Goal: Task Accomplishment & Management: Complete application form

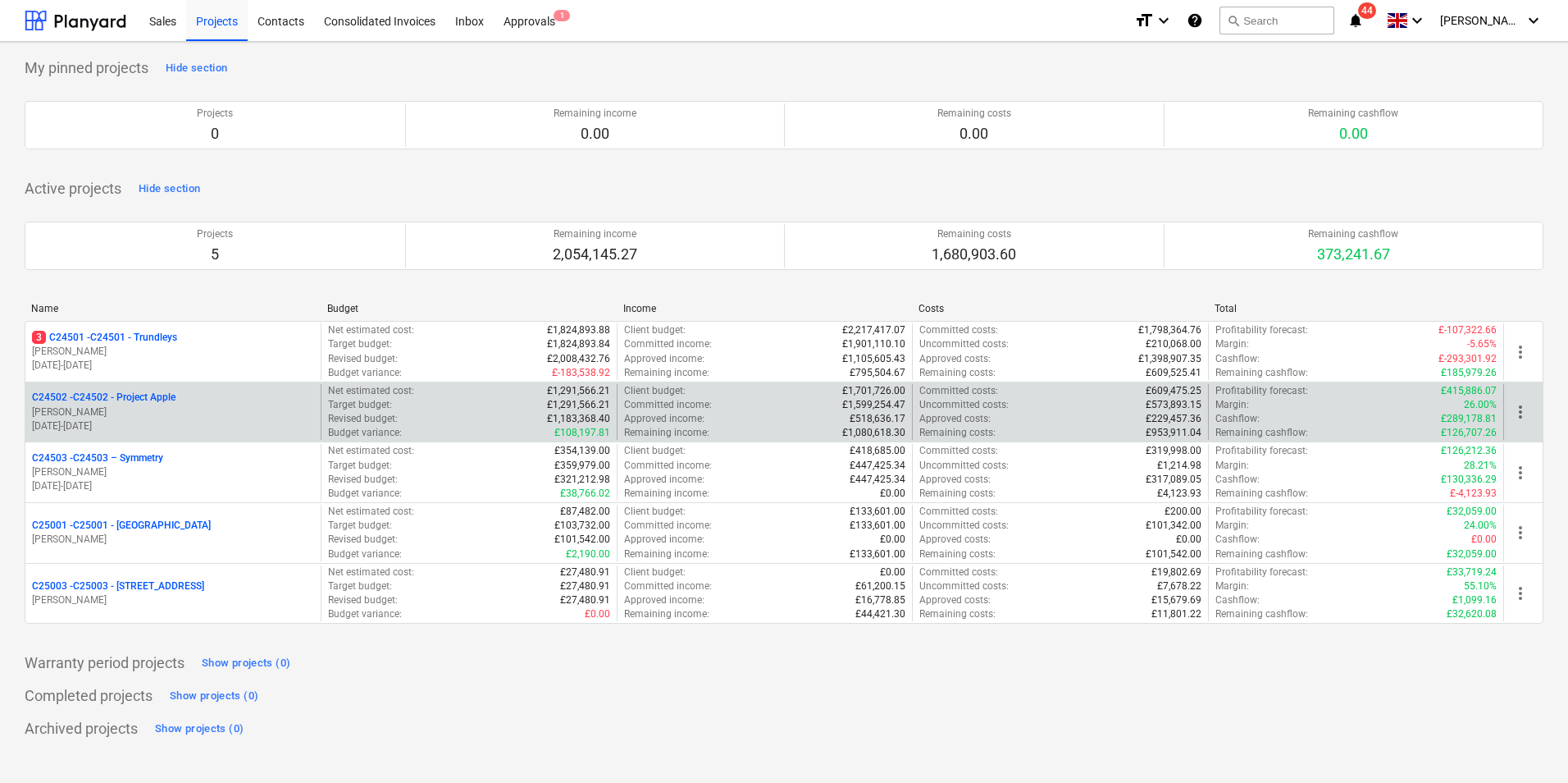
click at [143, 413] on p "[PERSON_NAME]" at bounding box center [173, 412] width 282 height 14
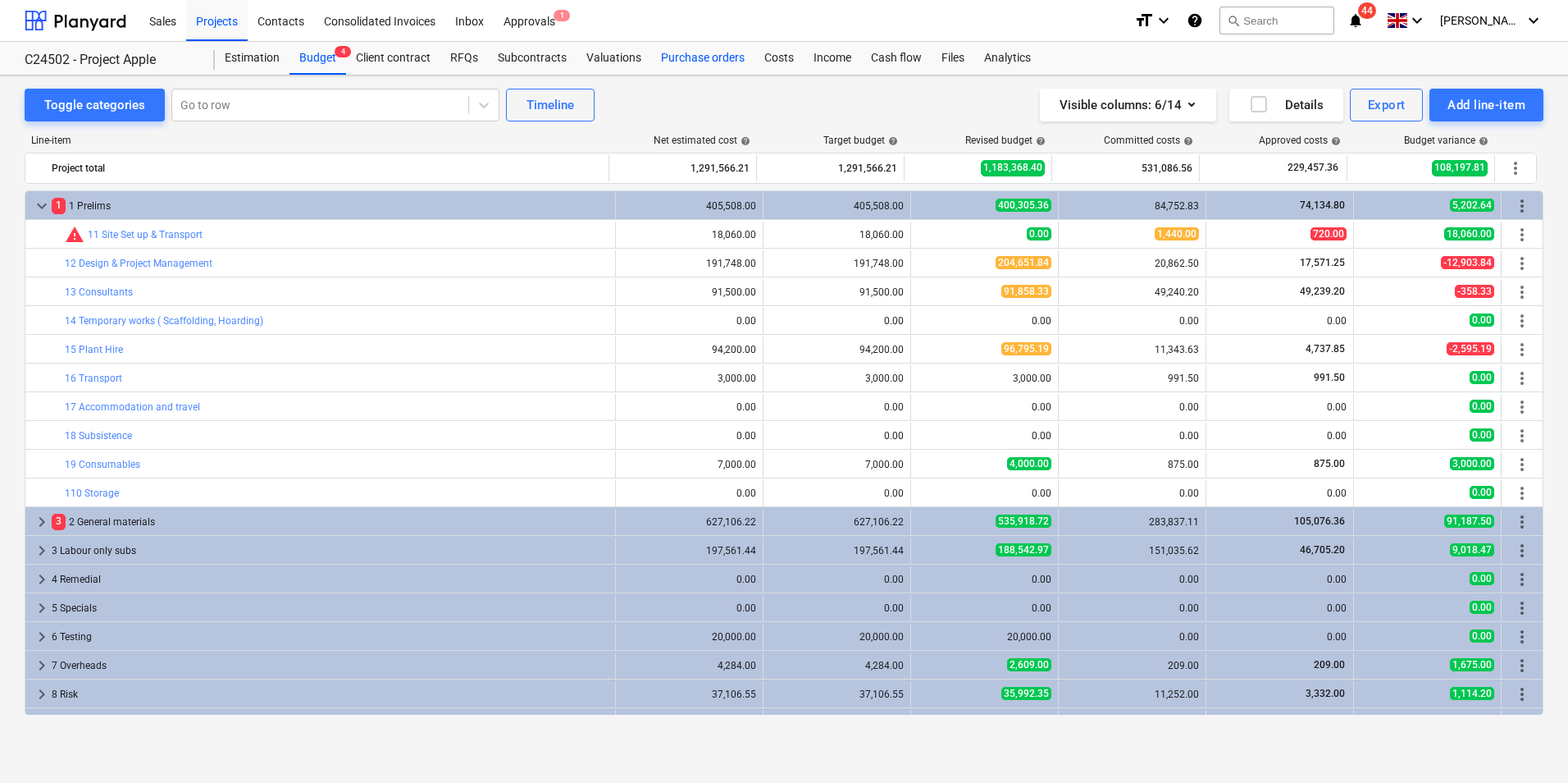
click at [694, 56] on div "Purchase orders" at bounding box center [703, 58] width 103 height 33
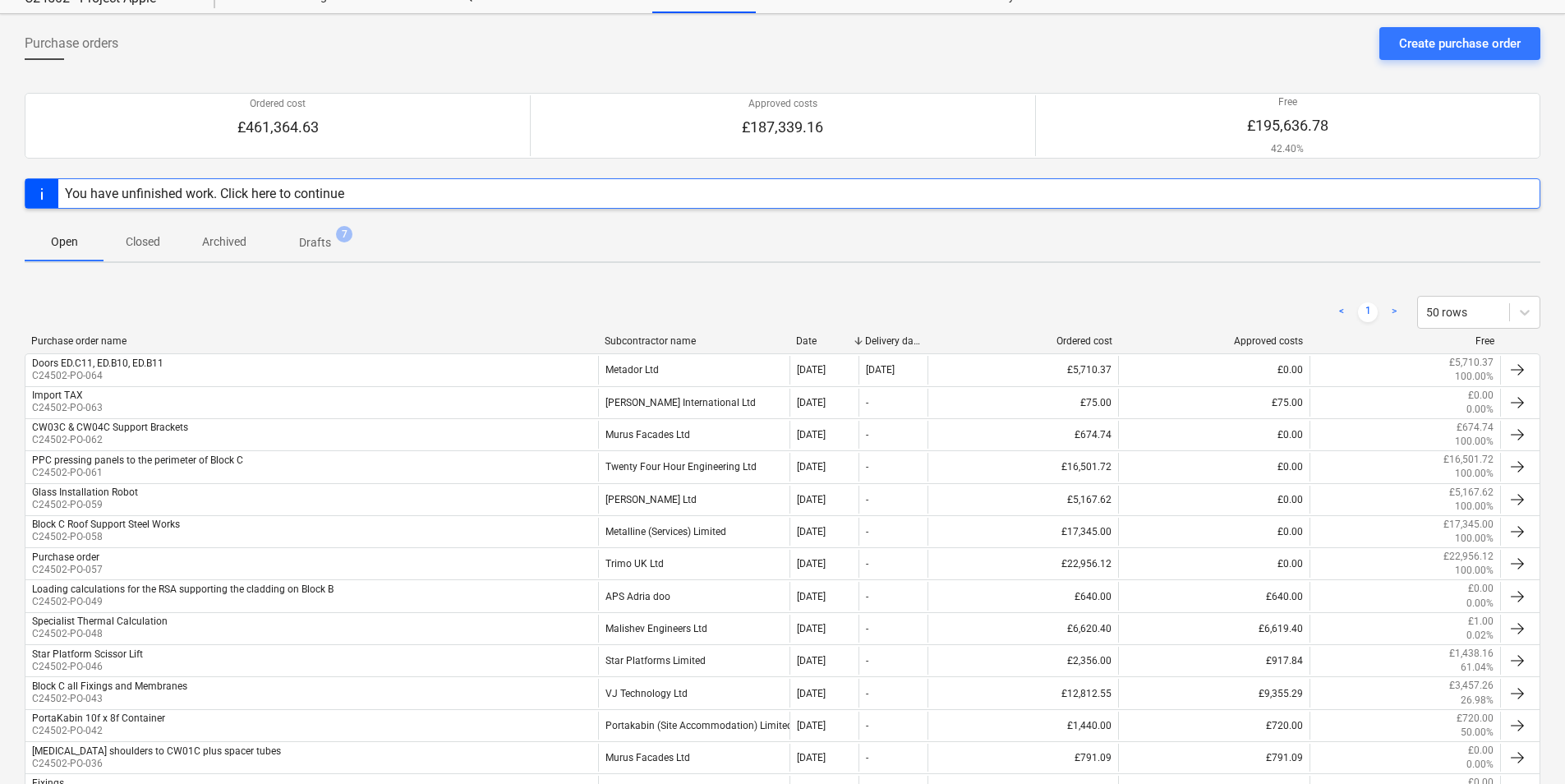
scroll to position [39, 0]
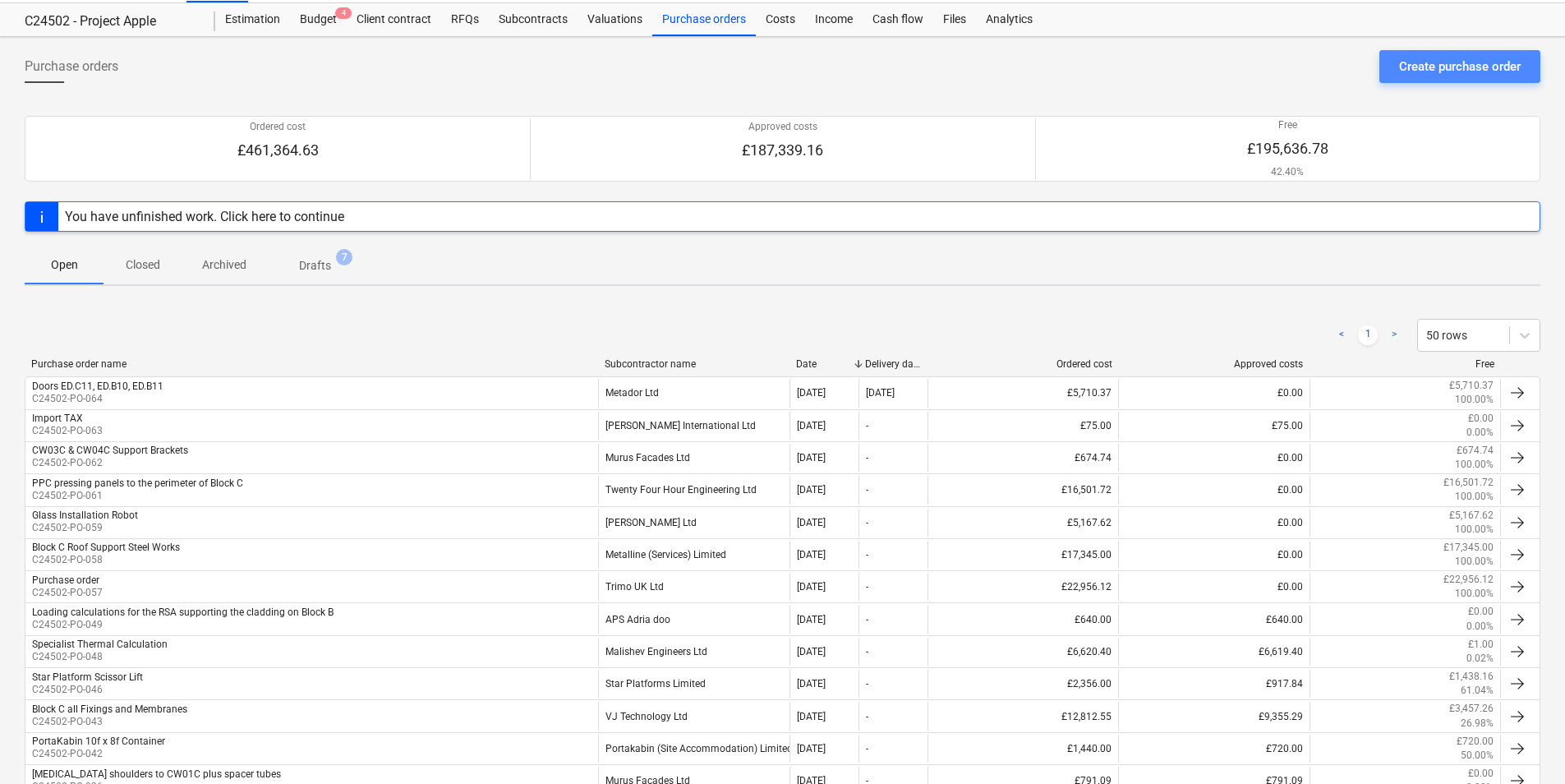
click at [1457, 71] on div "Create purchase order" at bounding box center [1460, 66] width 121 height 21
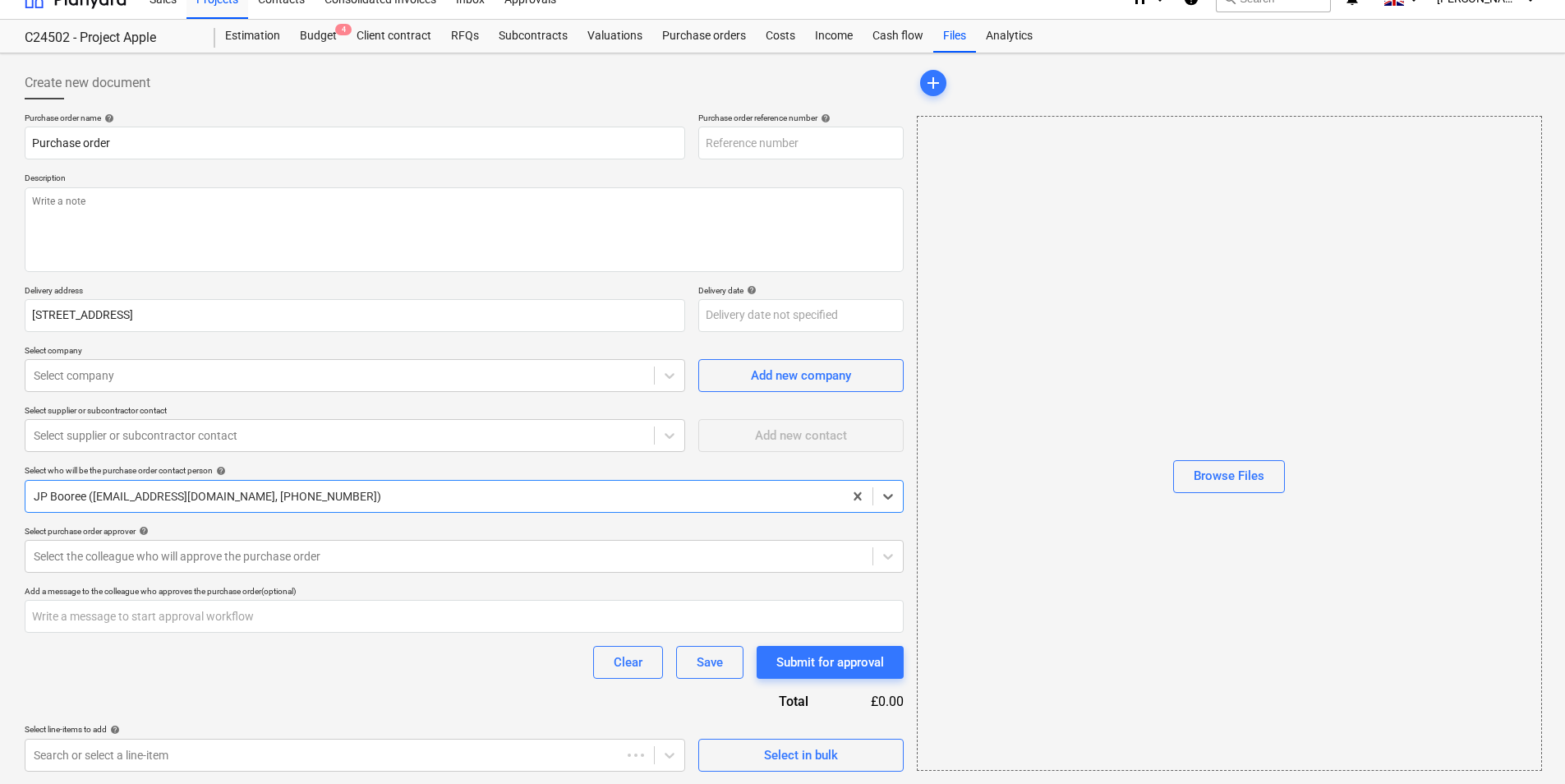
type textarea "x"
type input "C24502-PO-065"
click at [158, 373] on div at bounding box center [339, 376] width 612 height 17
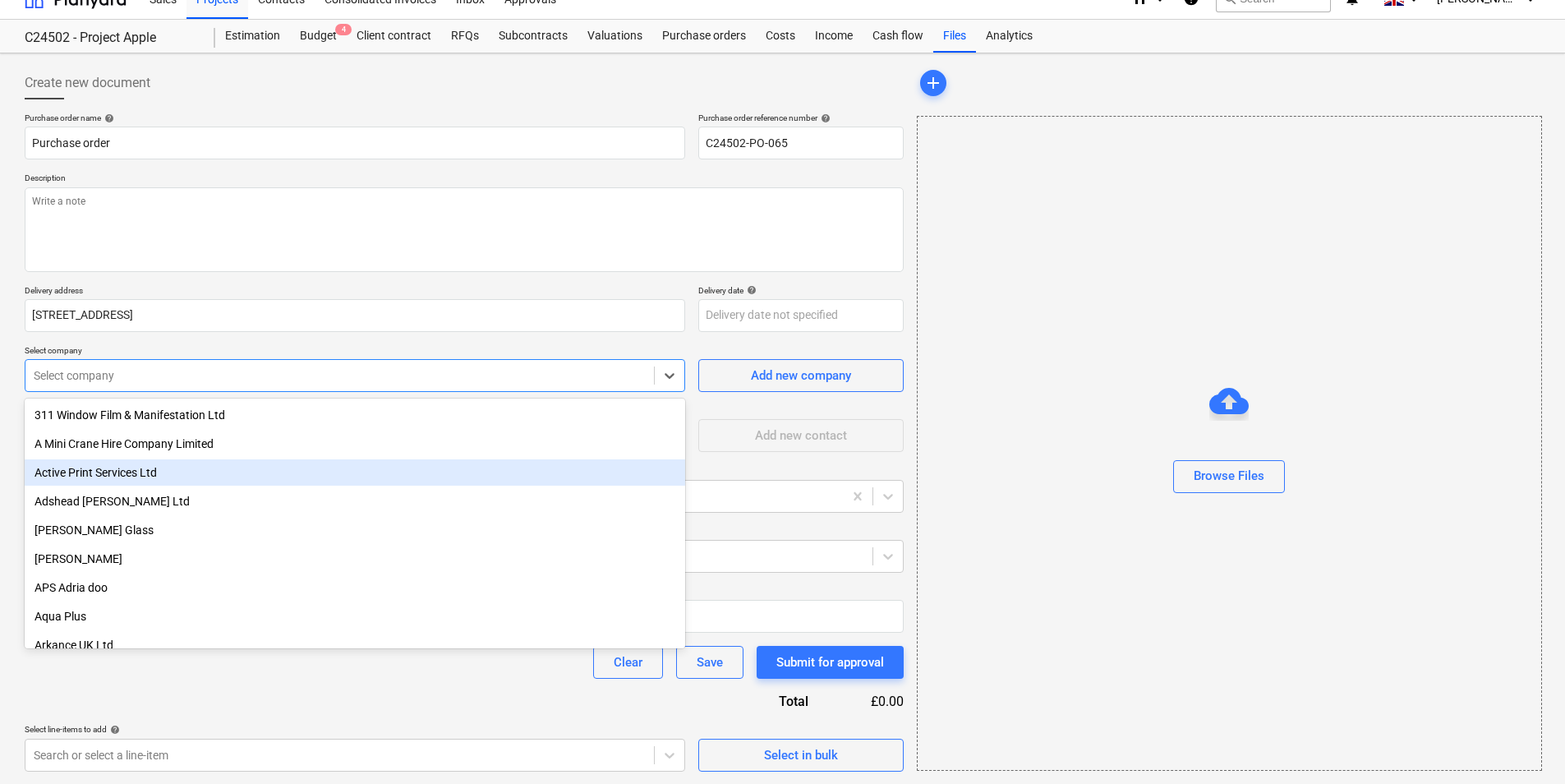
click at [124, 473] on div "Active Print Services Ltd" at bounding box center [355, 472] width 660 height 26
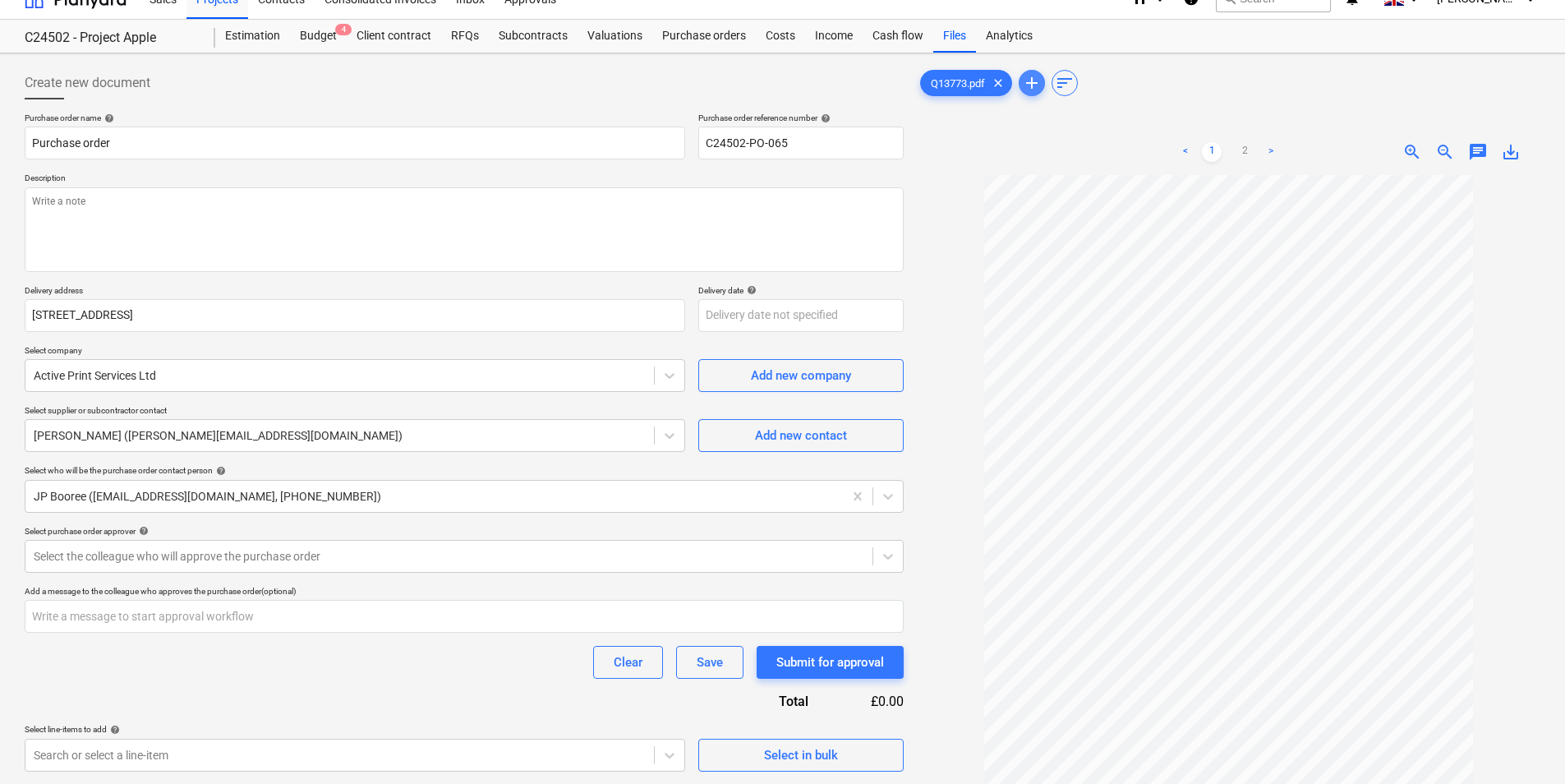
click at [1032, 84] on span "add" at bounding box center [1032, 83] width 19 height 19
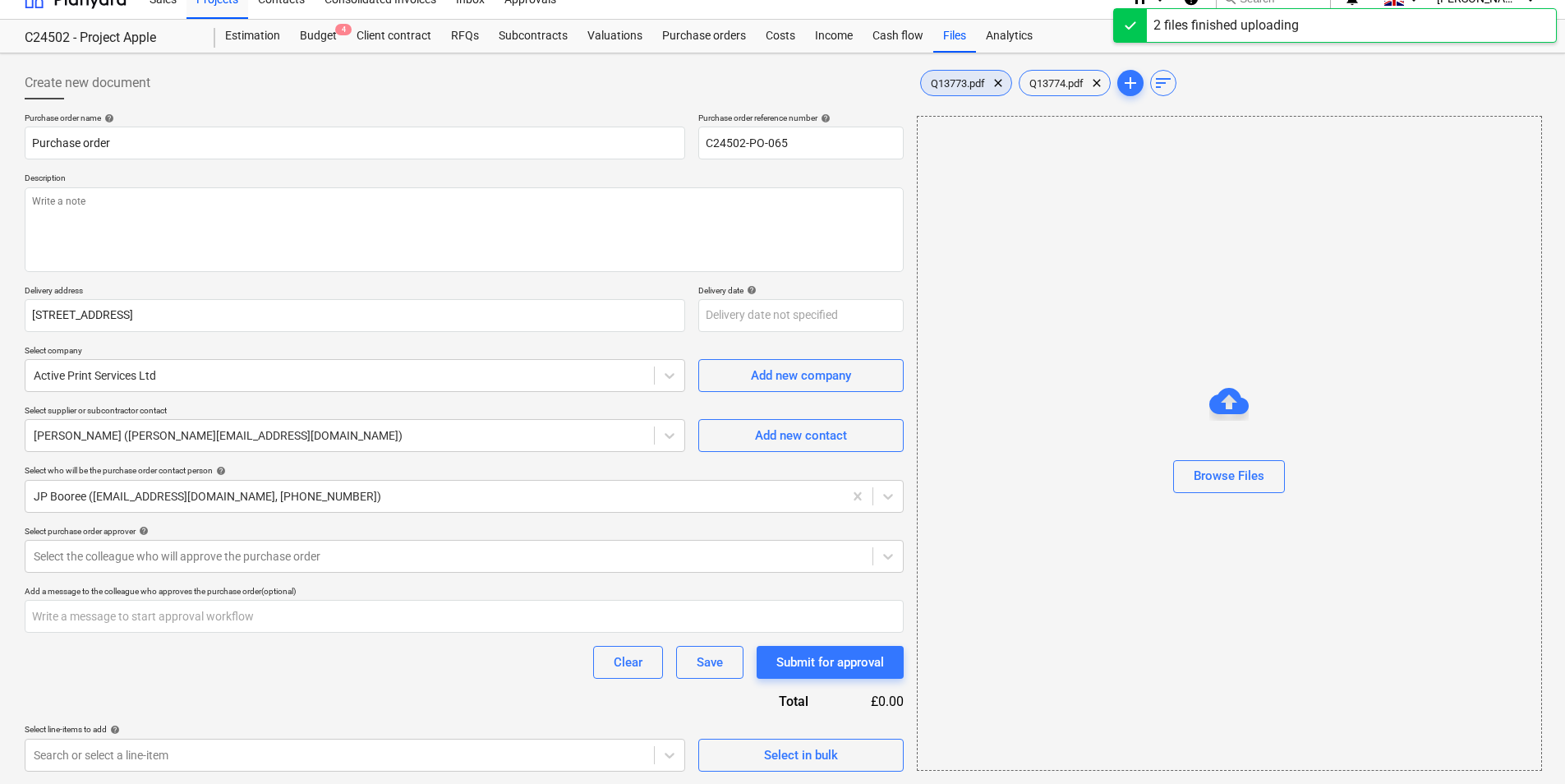
click at [966, 86] on span "Q13773.pdf" at bounding box center [959, 83] width 74 height 13
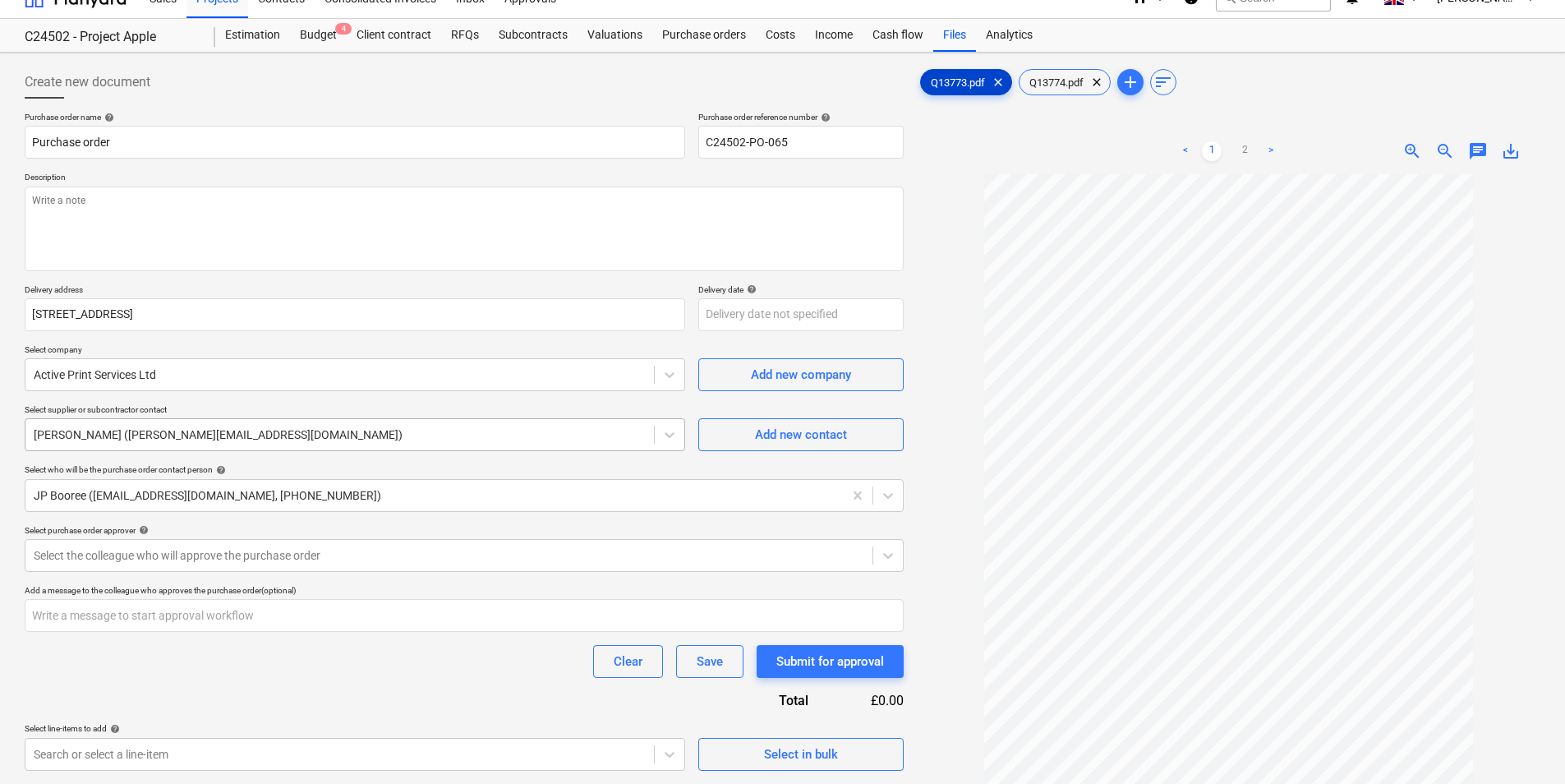
scroll to position [22, 0]
click at [33, 312] on input "[STREET_ADDRESS]" at bounding box center [355, 315] width 660 height 33
type textarea "x"
type input "[STREET_ADDRESS]"
type textarea "x"
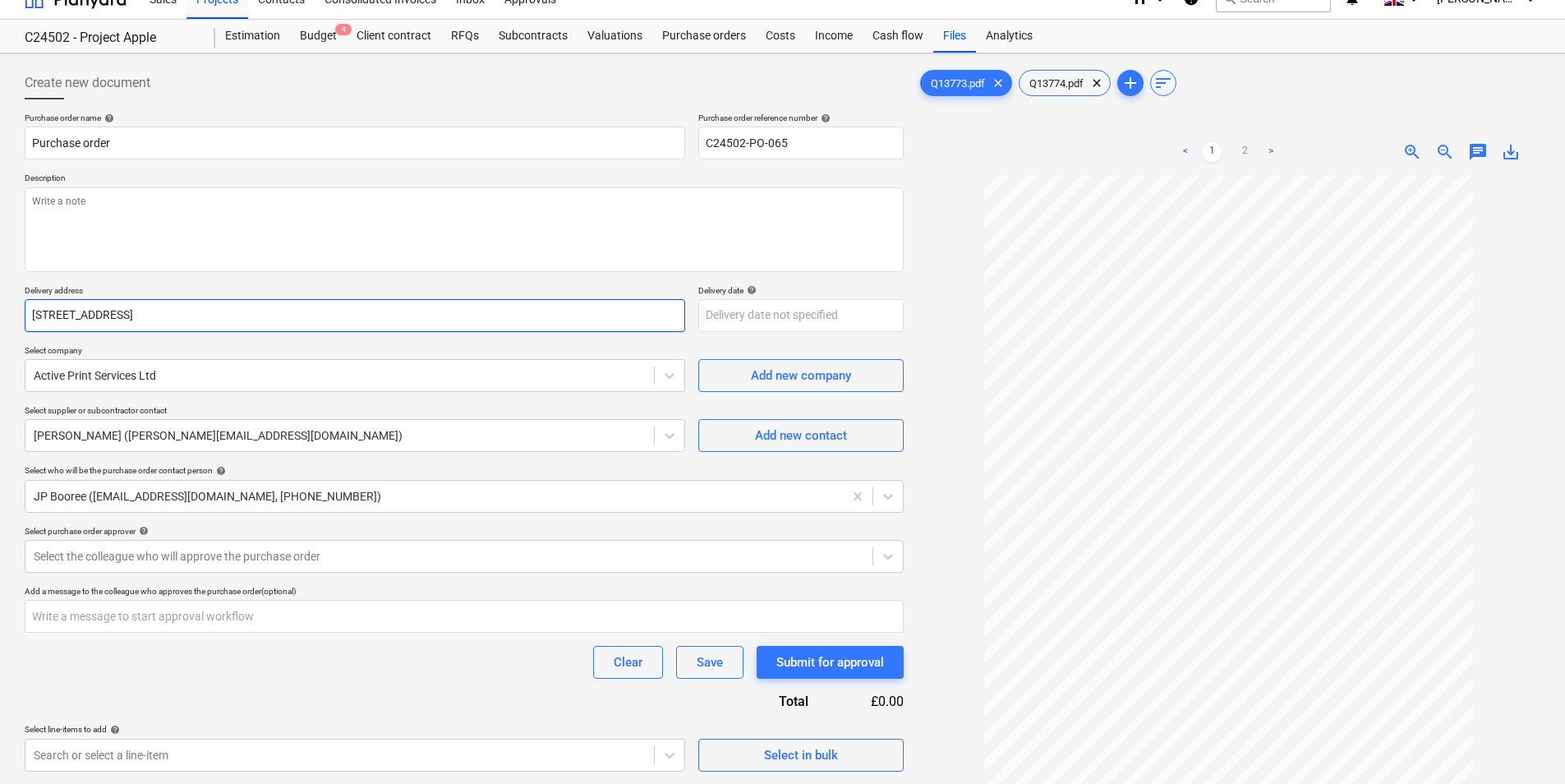
type input "[STREET_ADDRESS]"
type textarea "x"
type input "[STREET_ADDRESS]"
type textarea "x"
type input "[STREET_ADDRESS]"
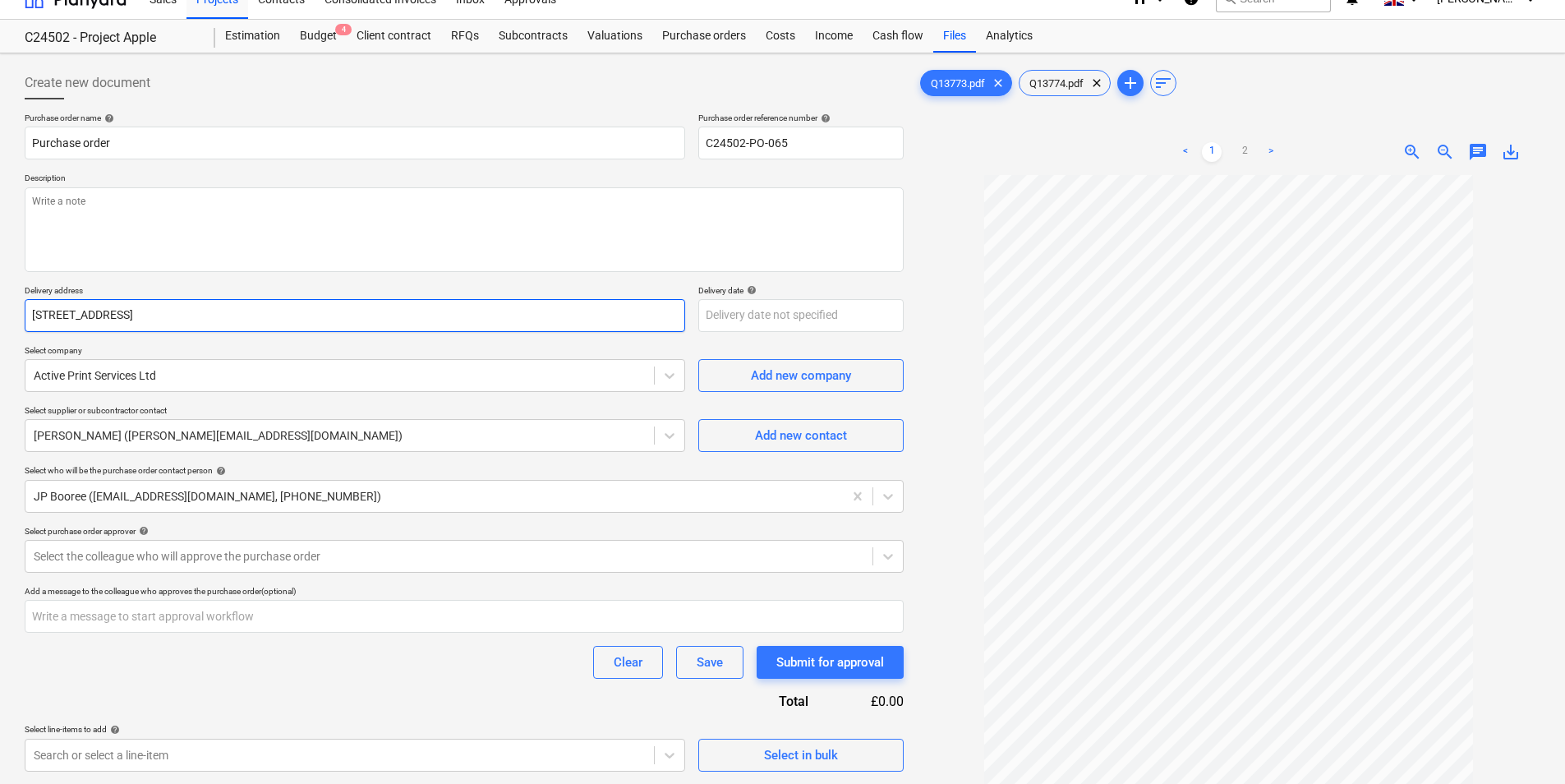
type textarea "x"
type input "[STREET_ADDRESS]"
type textarea "x"
type input "[STREET_ADDRESS]"
type textarea "x"
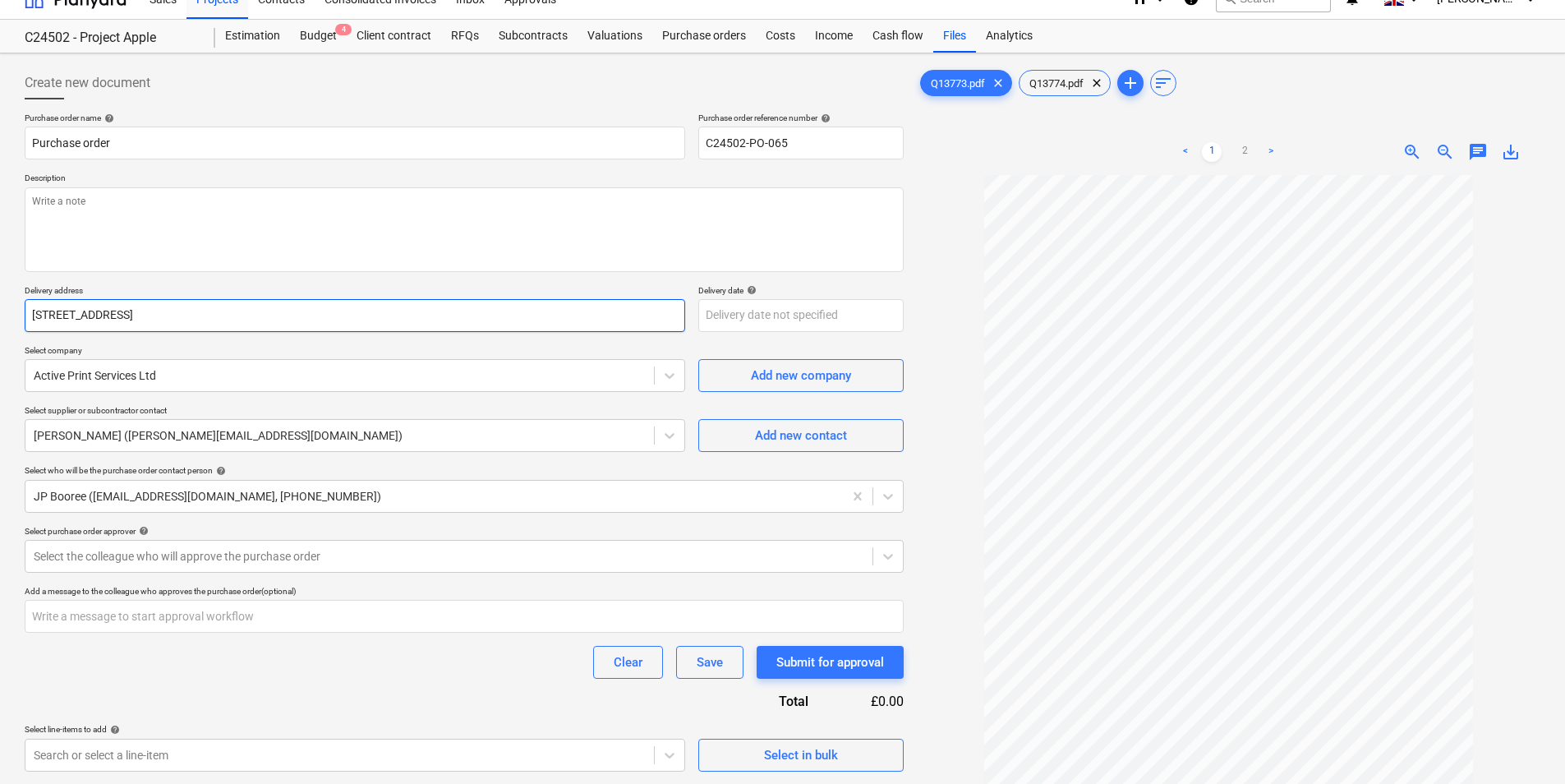
type input "[STREET_ADDRESS]"
type textarea "x"
type input "[STREET_ADDRESS]"
type textarea "x"
type input "[STREET_ADDRESS]"
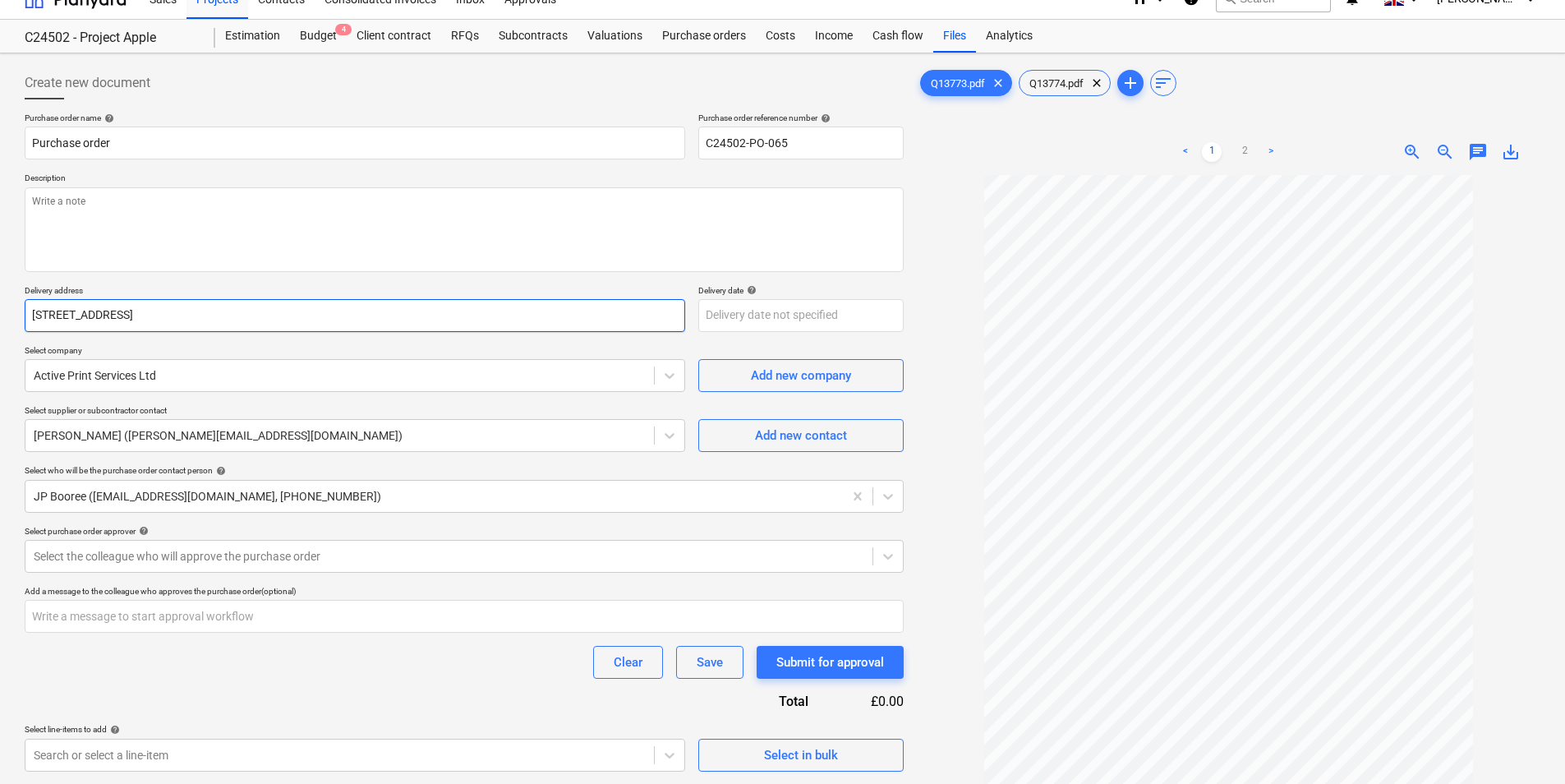
type textarea "x"
type input "[STREET_ADDRESS]"
type textarea "x"
type input "[STREET_ADDRESS]"
type textarea "x"
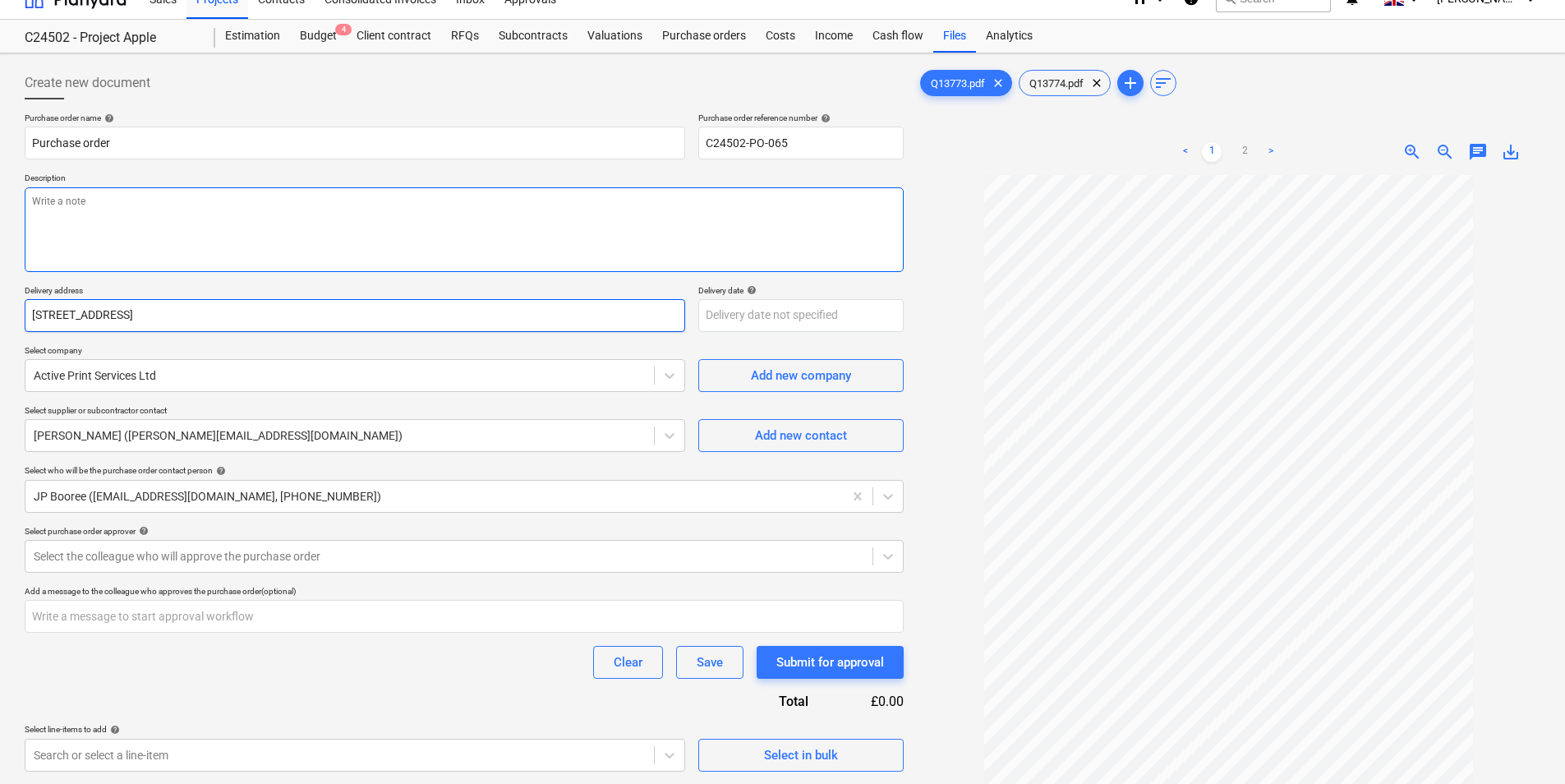
type input "[STREET_ADDRESS]"
click at [118, 218] on textarea at bounding box center [464, 229] width 879 height 84
type textarea "x"
type textarea "F"
type textarea "x"
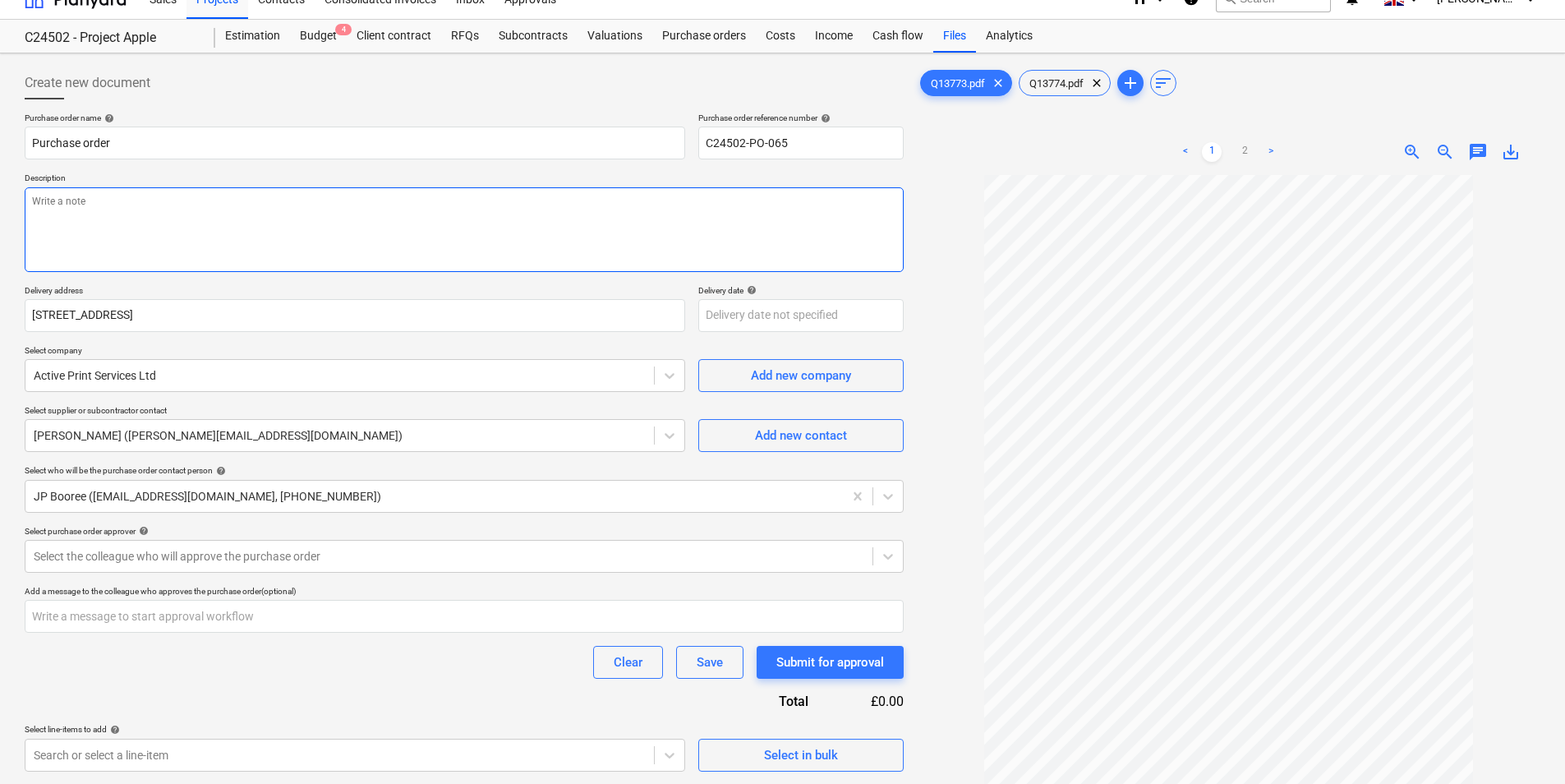
type textarea "x"
type textarea "P"
type textarea "x"
type textarea "PP"
type textarea "x"
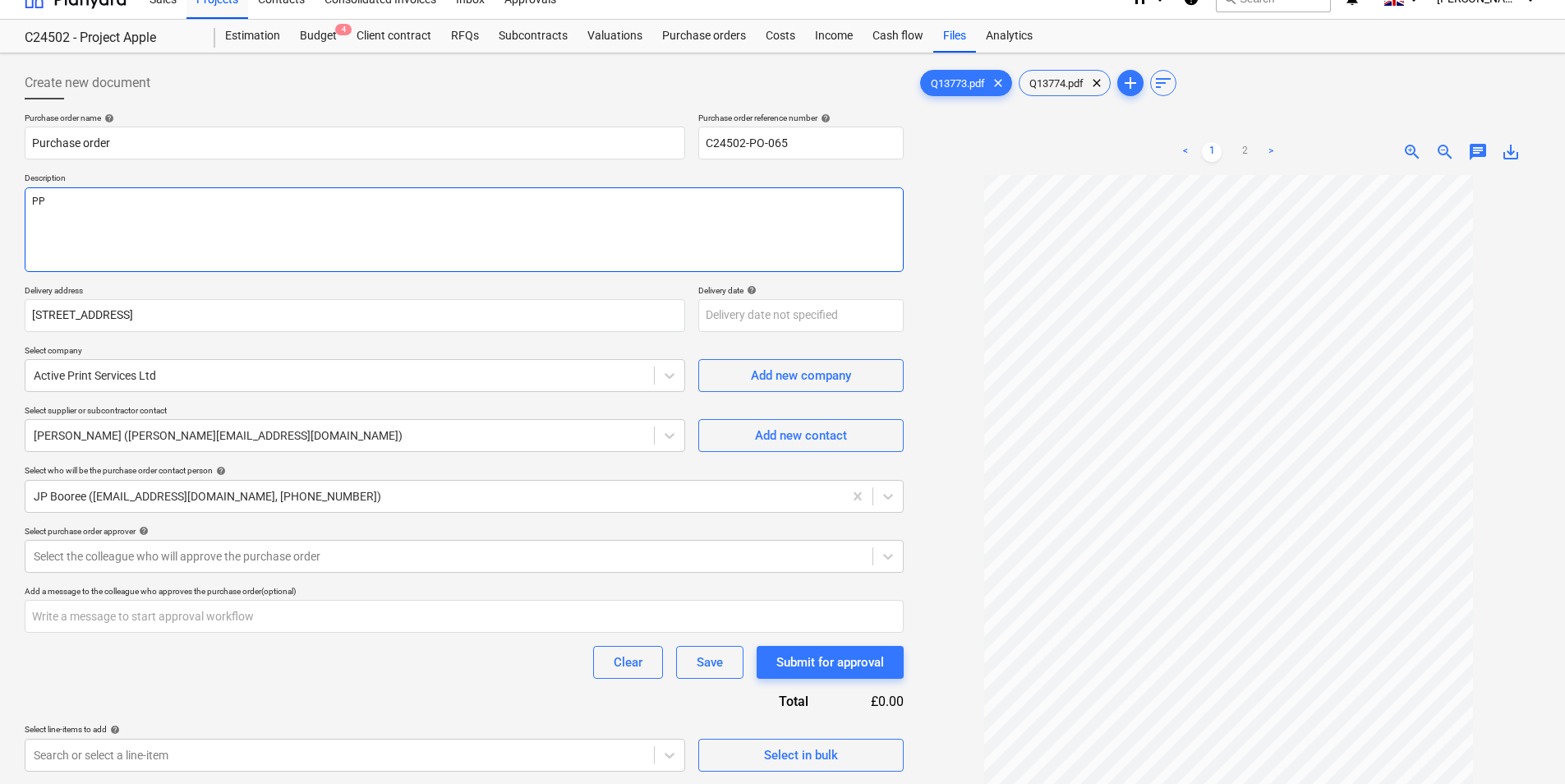
type textarea "PPE"
type textarea "x"
type textarea "PPE"
type textarea "x"
type textarea "PPE f"
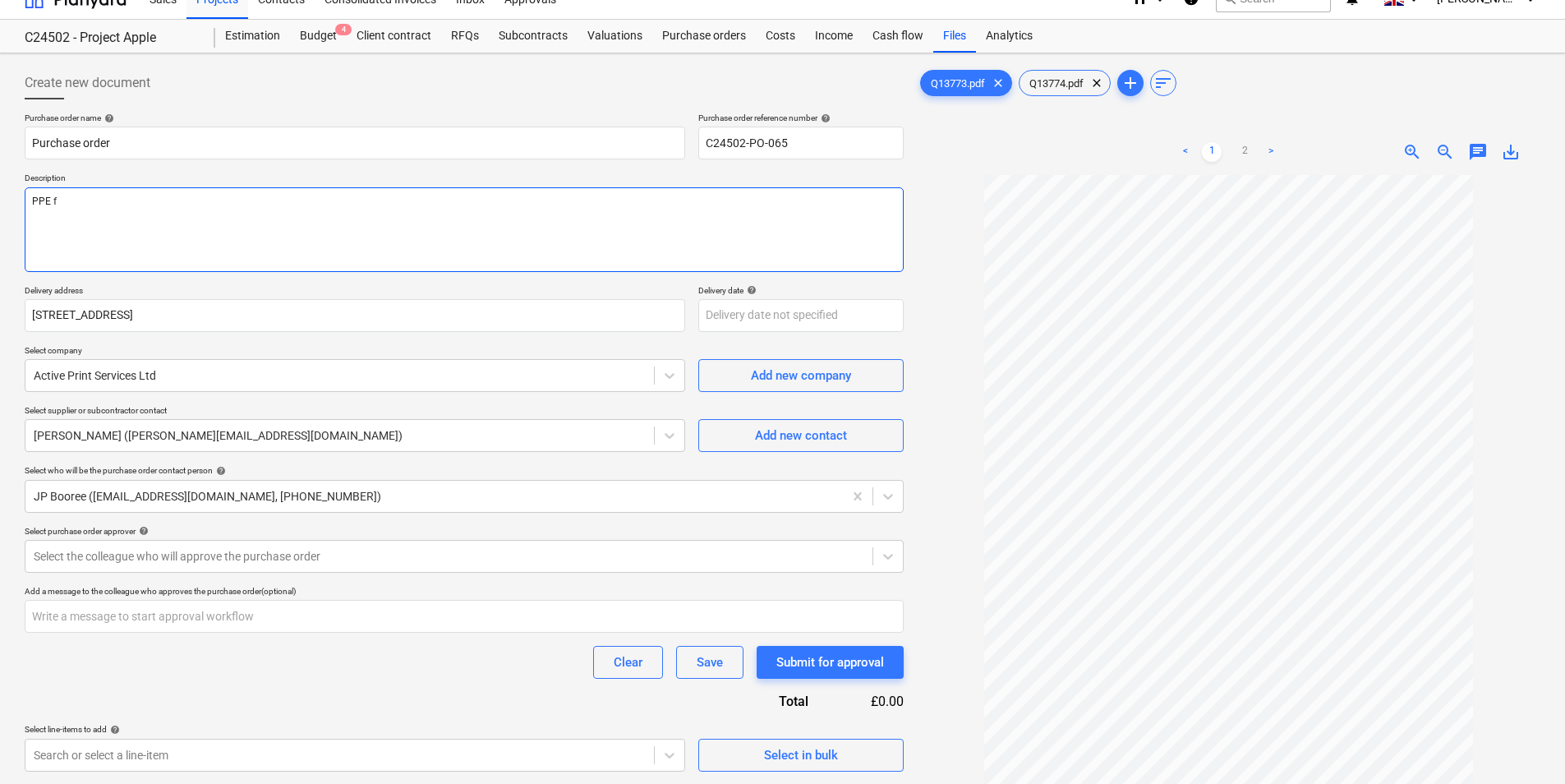
type textarea "x"
type textarea "PPE fo"
type textarea "x"
type textarea "PPE for"
type textarea "x"
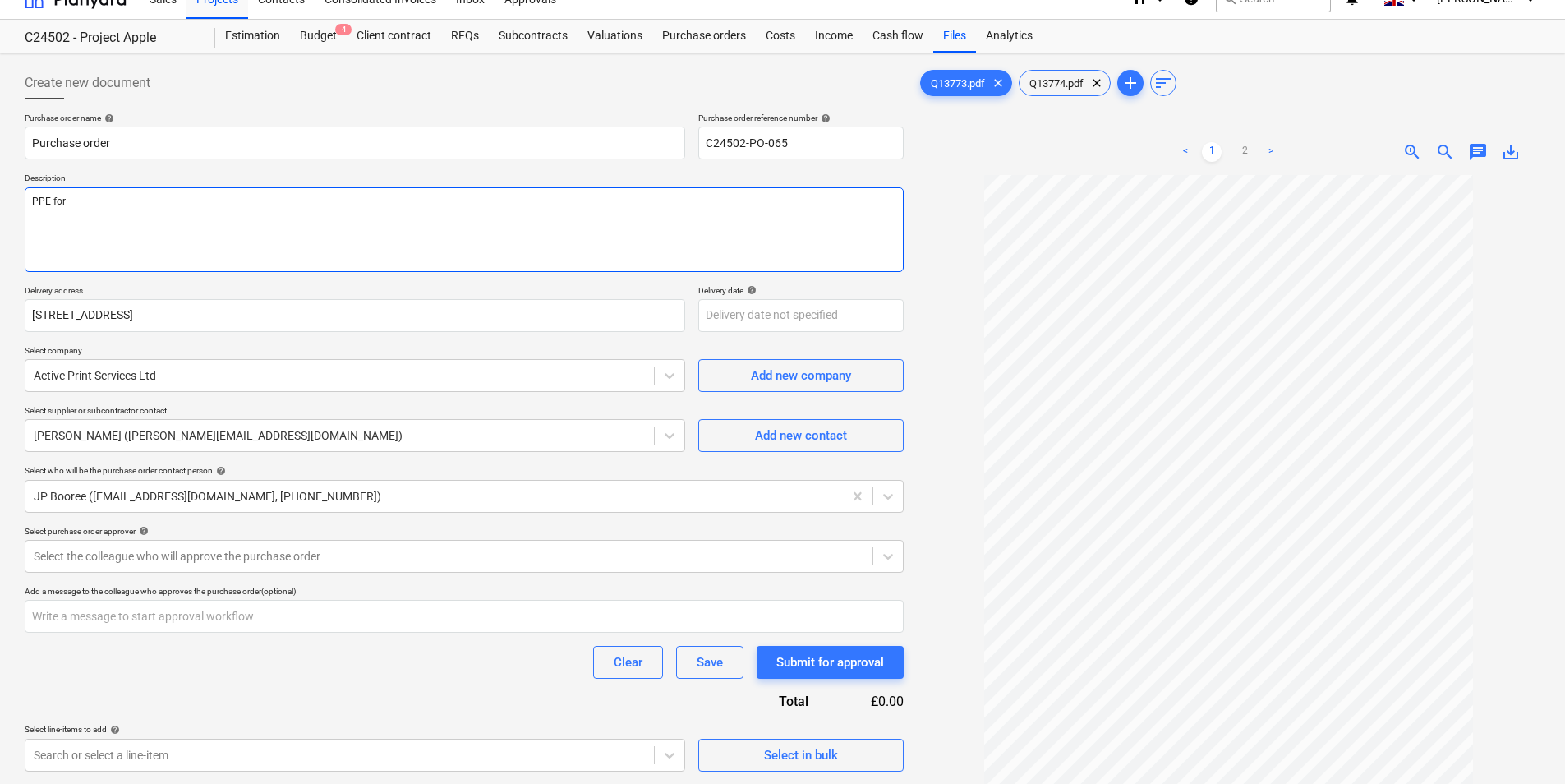
type textarea "PPE for"
type textarea "x"
type textarea "PPE for t"
type textarea "x"
type textarea "PPE for th"
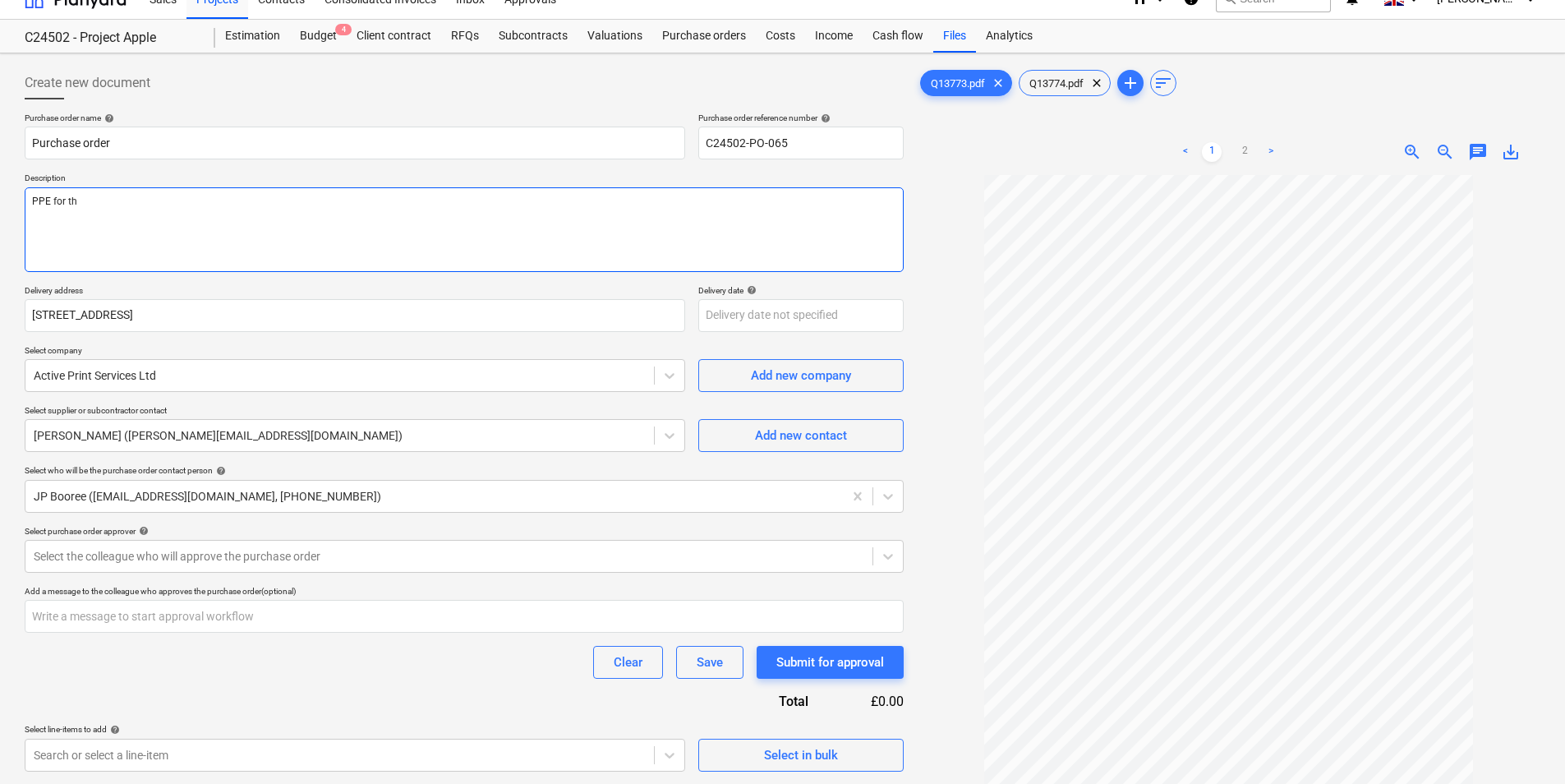
type textarea "x"
type textarea "PPE for the"
type textarea "x"
type textarea "PPE for the"
type textarea "x"
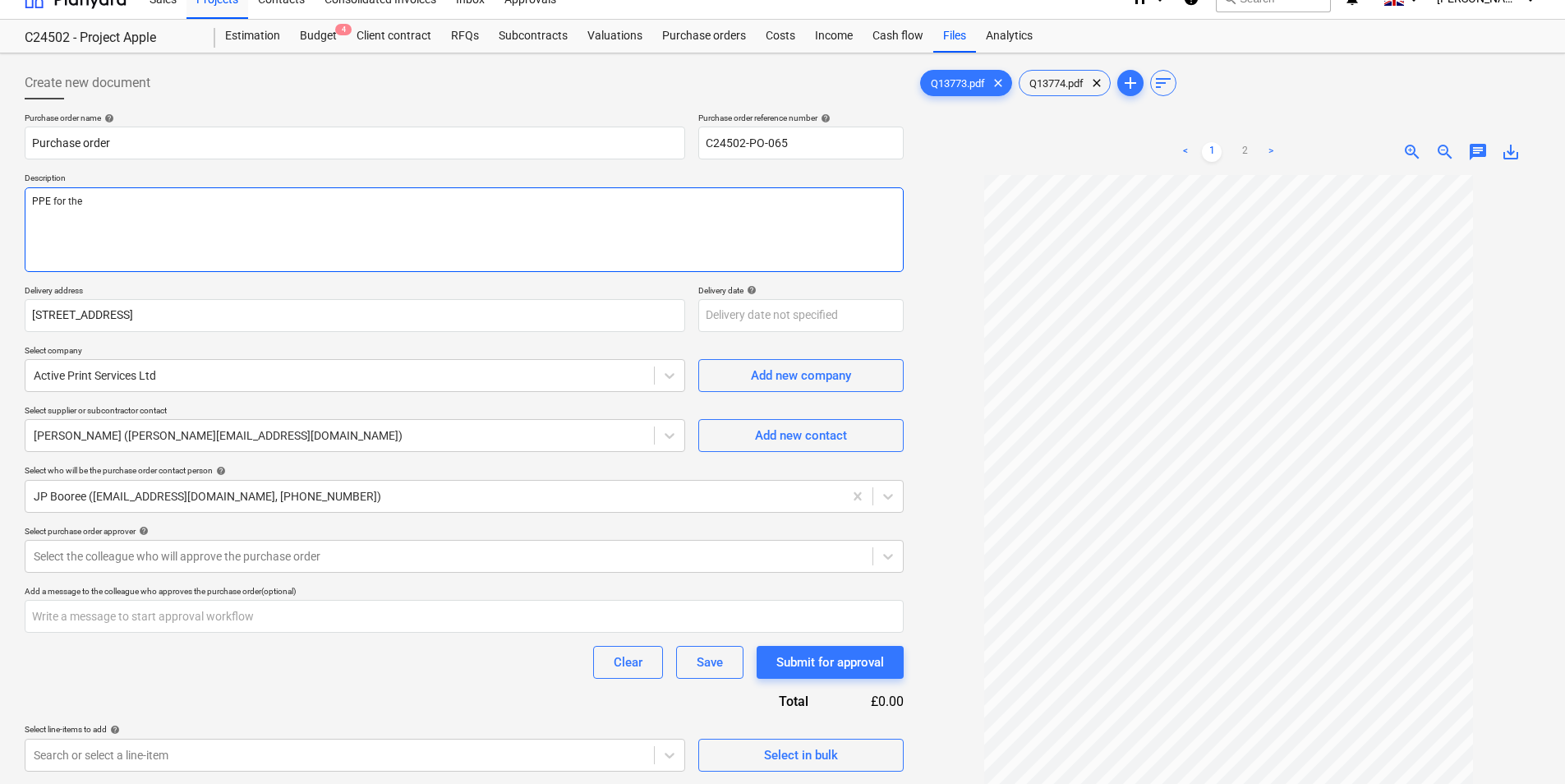
type textarea "PPE for the a"
type textarea "x"
type textarea "PPE for the at"
type textarea "x"
type textarea "PPE for the att"
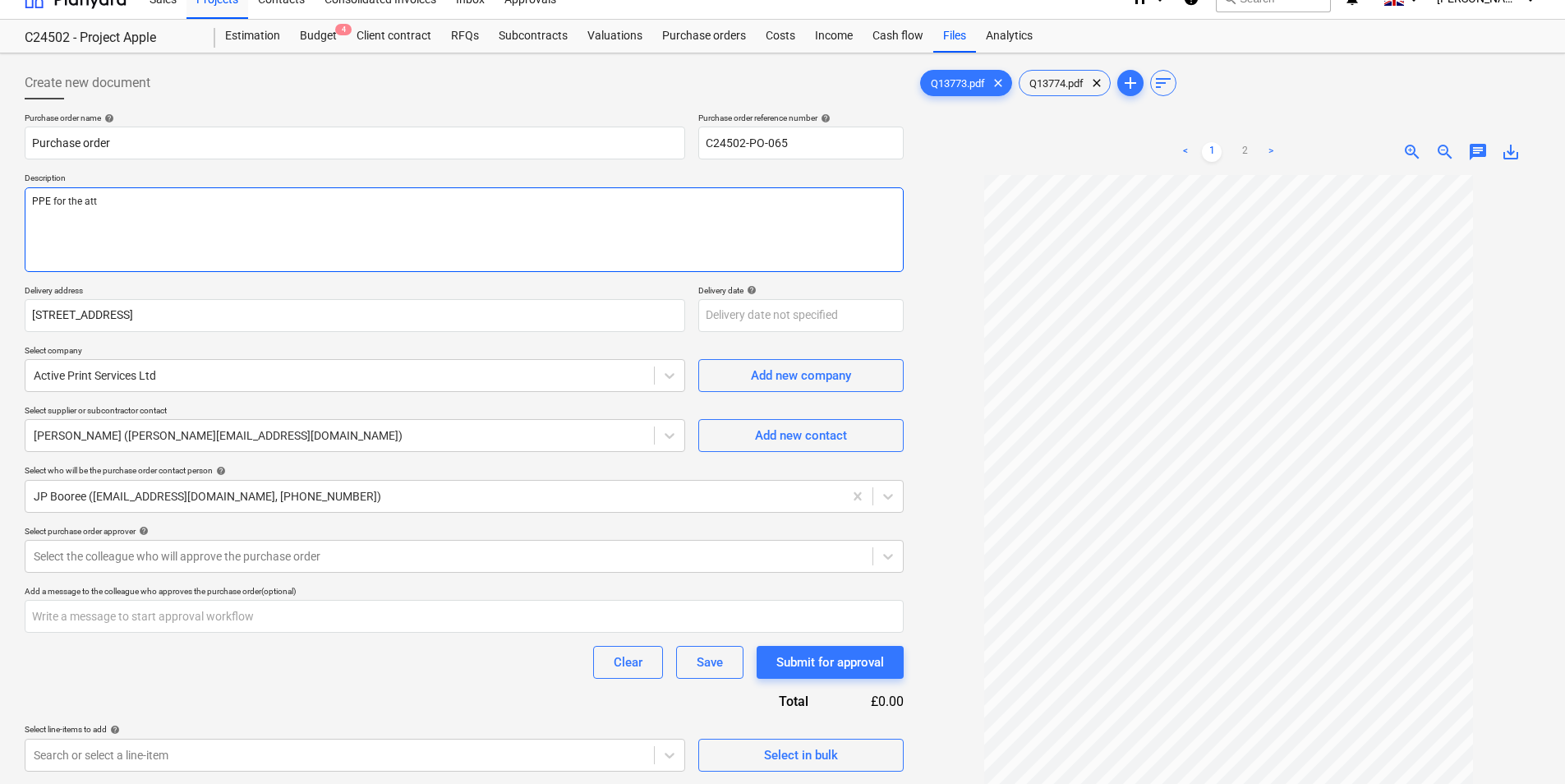
type textarea "x"
type textarea "PPE for the atte"
type textarea "x"
type textarea "PPE for the atten"
type textarea "x"
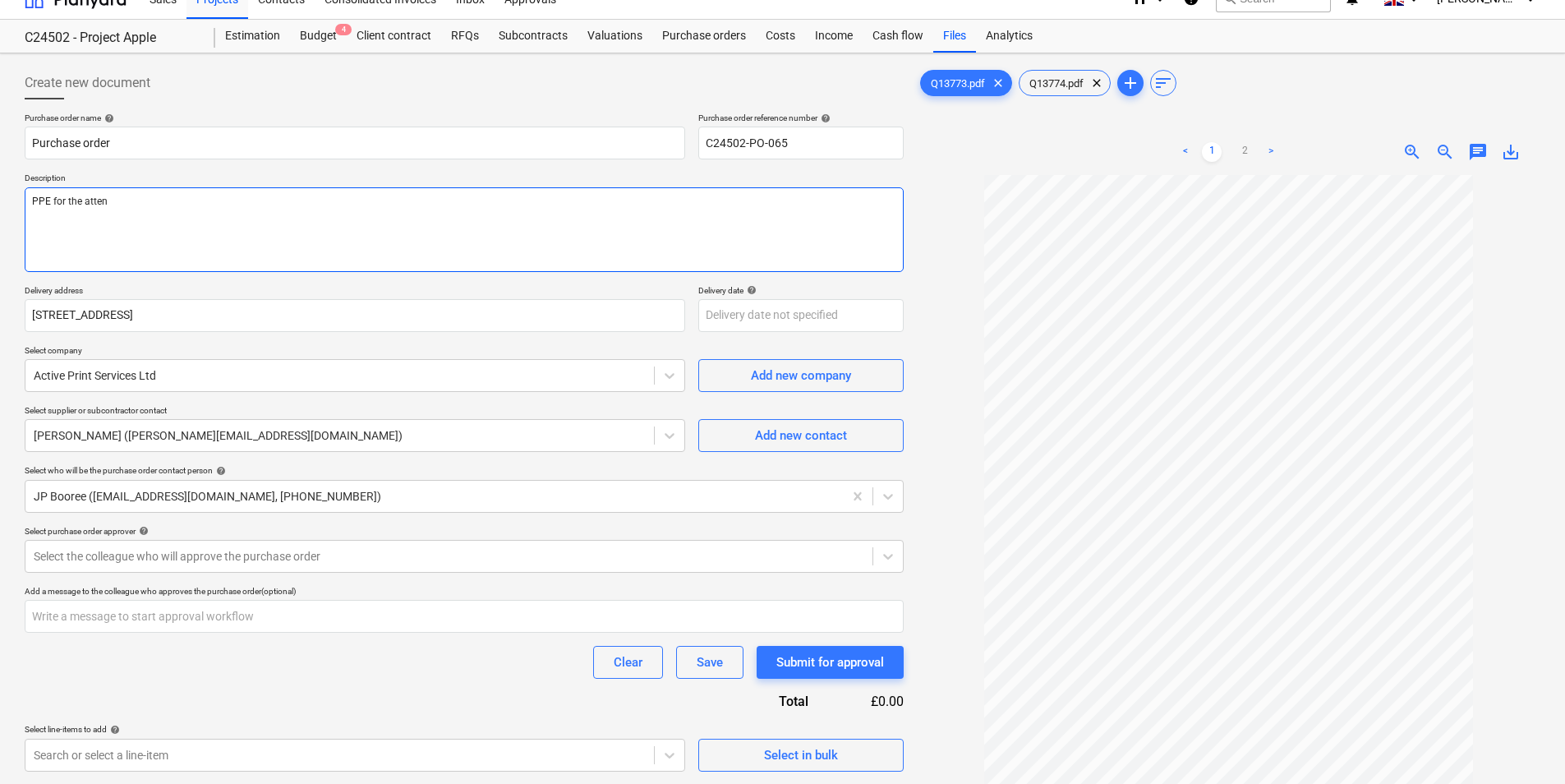
type textarea "PPE for the attent"
type textarea "x"
type textarea "PPE for the attenti"
type textarea "x"
type textarea "PPE for the attentio"
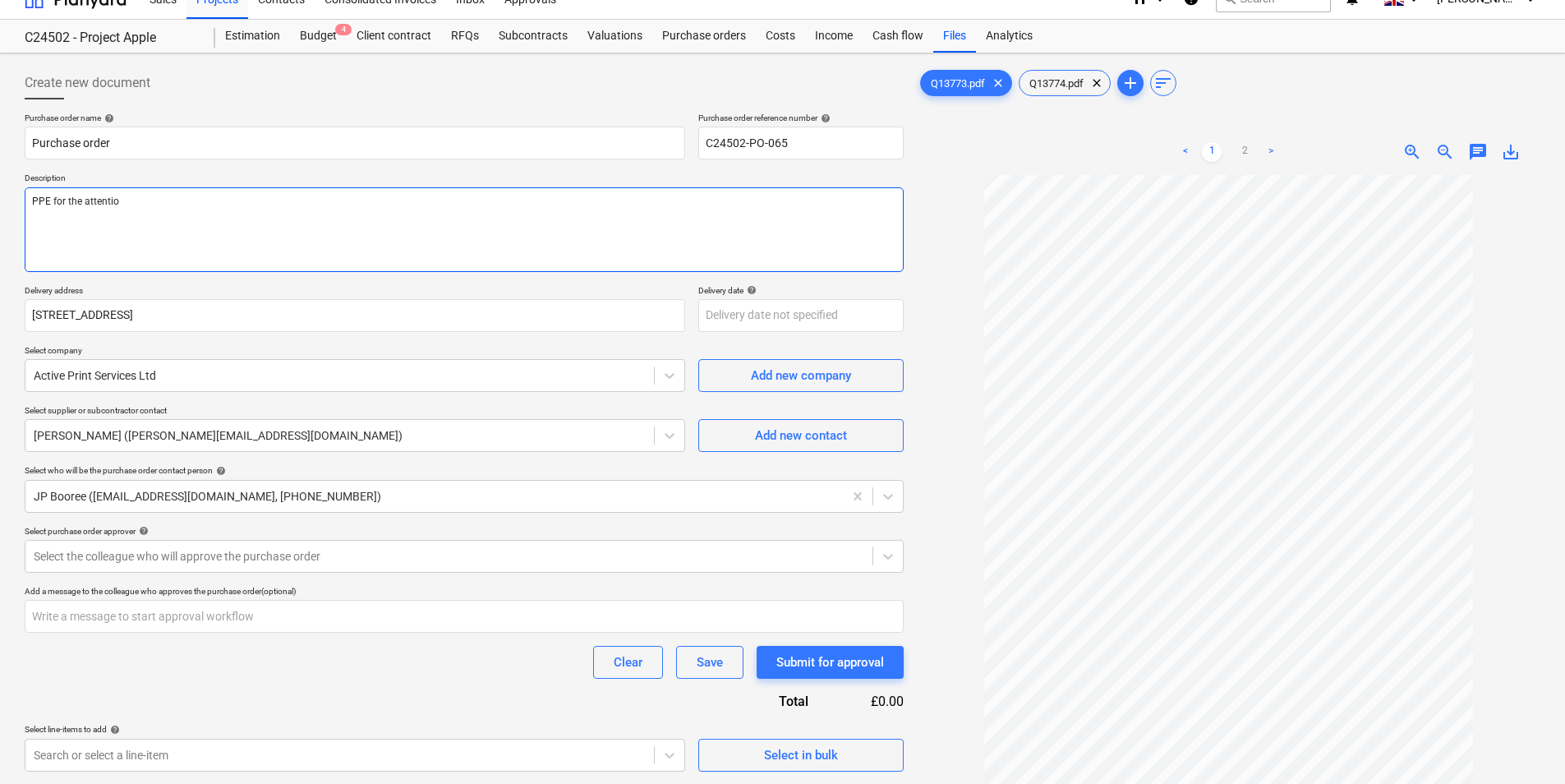
type textarea "x"
type textarea "PPE for the attention"
type textarea "x"
type textarea "PPE for the attention"
type textarea "x"
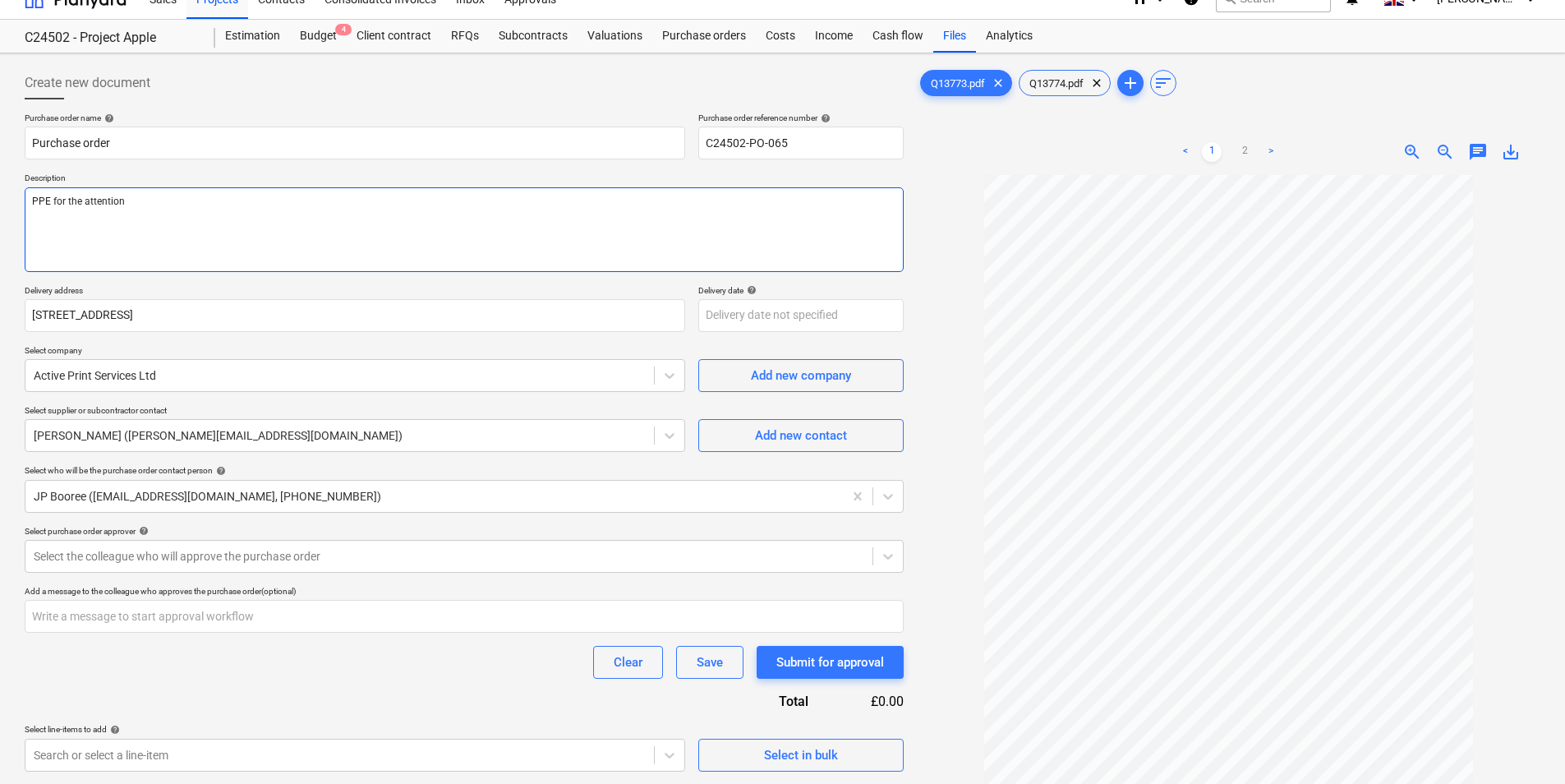
type textarea "PPE for the attention o"
type textarea "x"
type textarea "PPE for the attention of"
type textarea "x"
type textarea "PPE for the attention of"
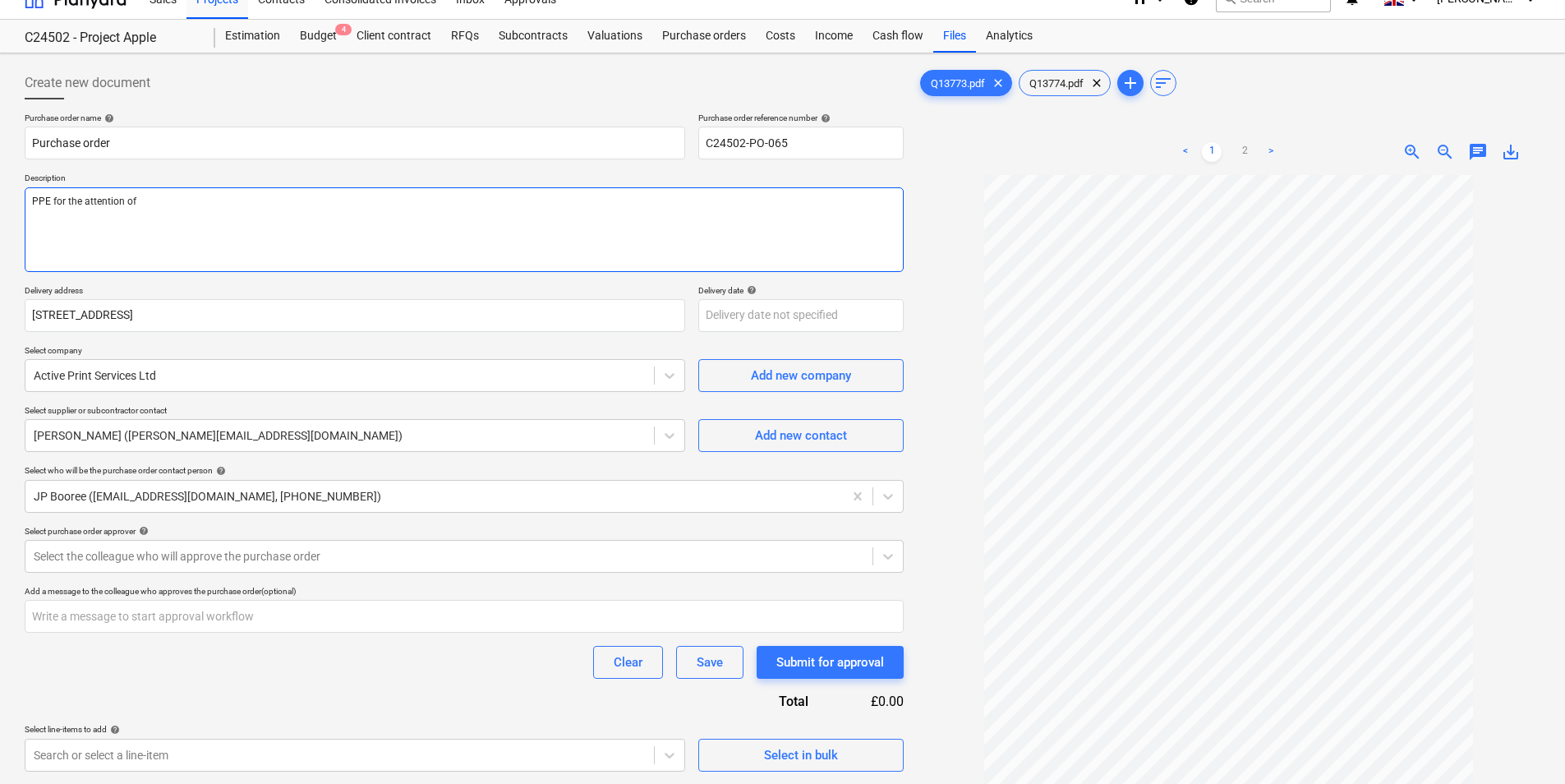
type textarea "x"
type textarea "PPE for the attention of J"
type textarea "x"
type textarea "PPE for the attention of JP"
type textarea "x"
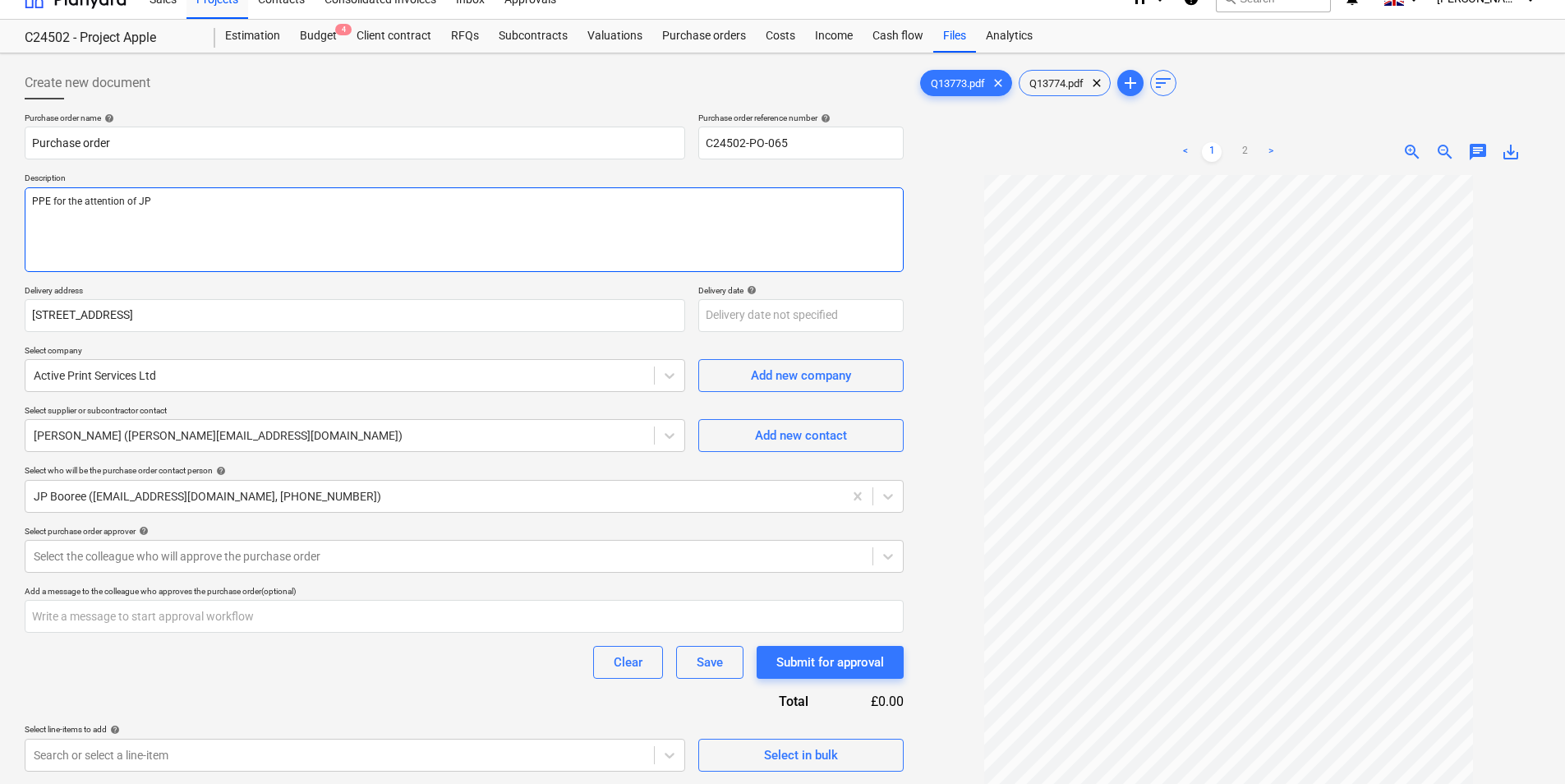
type textarea "PPE for the attention of JP B"
type textarea "x"
type textarea "PPE for the attention of JP Bo"
type textarea "x"
type textarea "PPE for the attention of [PERSON_NAME]"
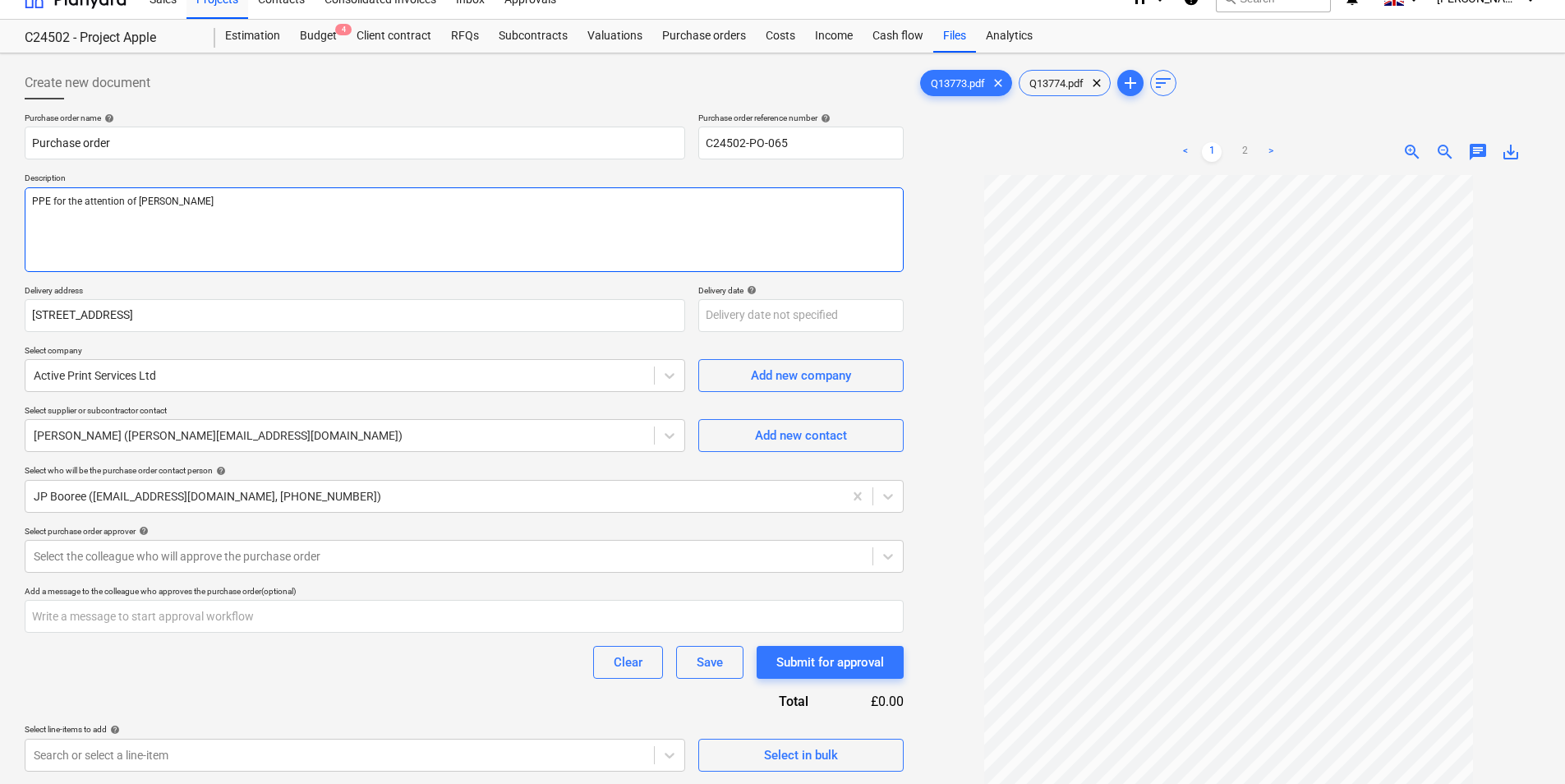
type textarea "x"
type textarea "PPE for the attention of [PERSON_NAME]"
type textarea "x"
type textarea "PPE for the attention of [PERSON_NAME]"
type textarea "x"
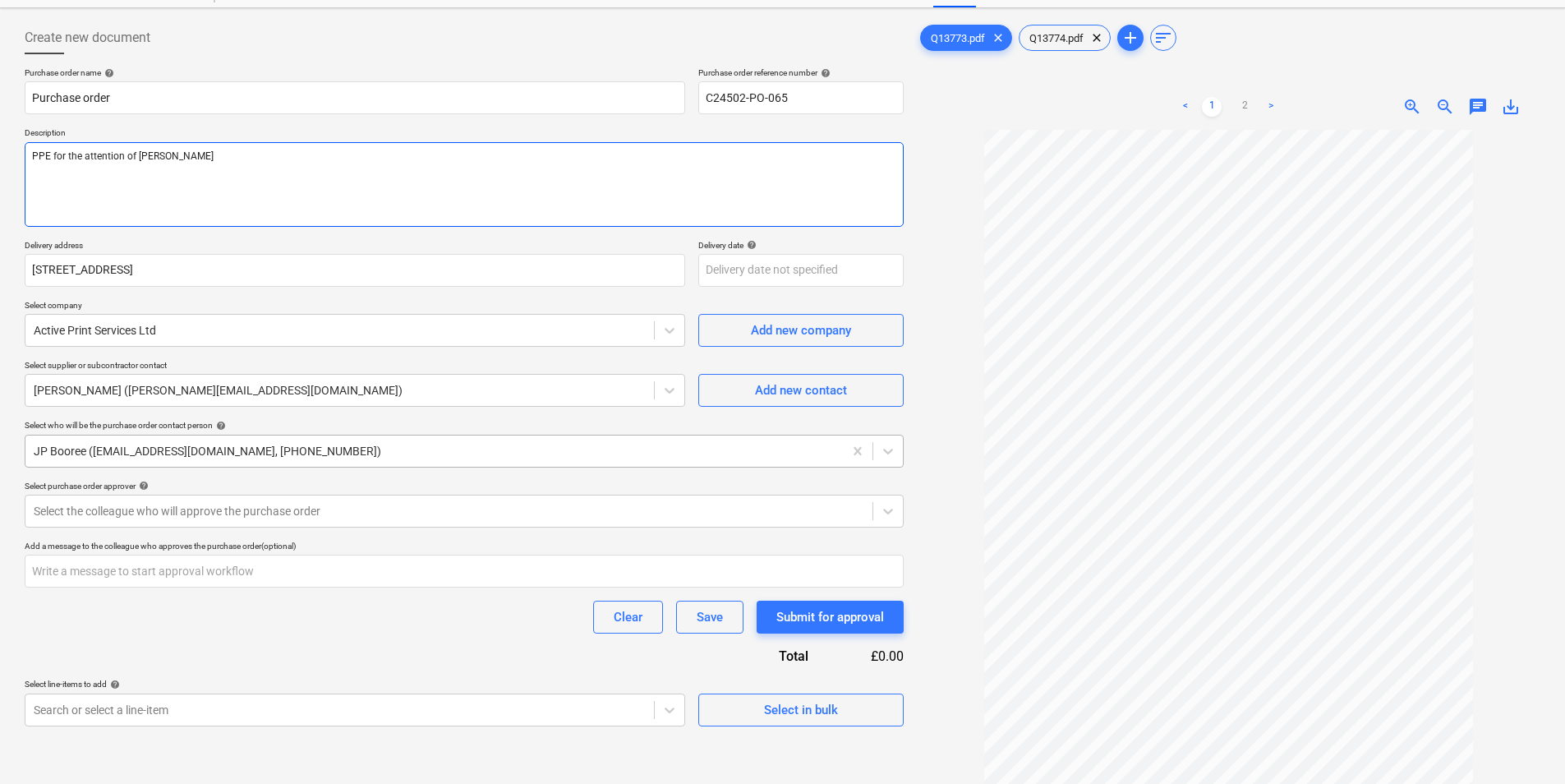
scroll to position [164, 0]
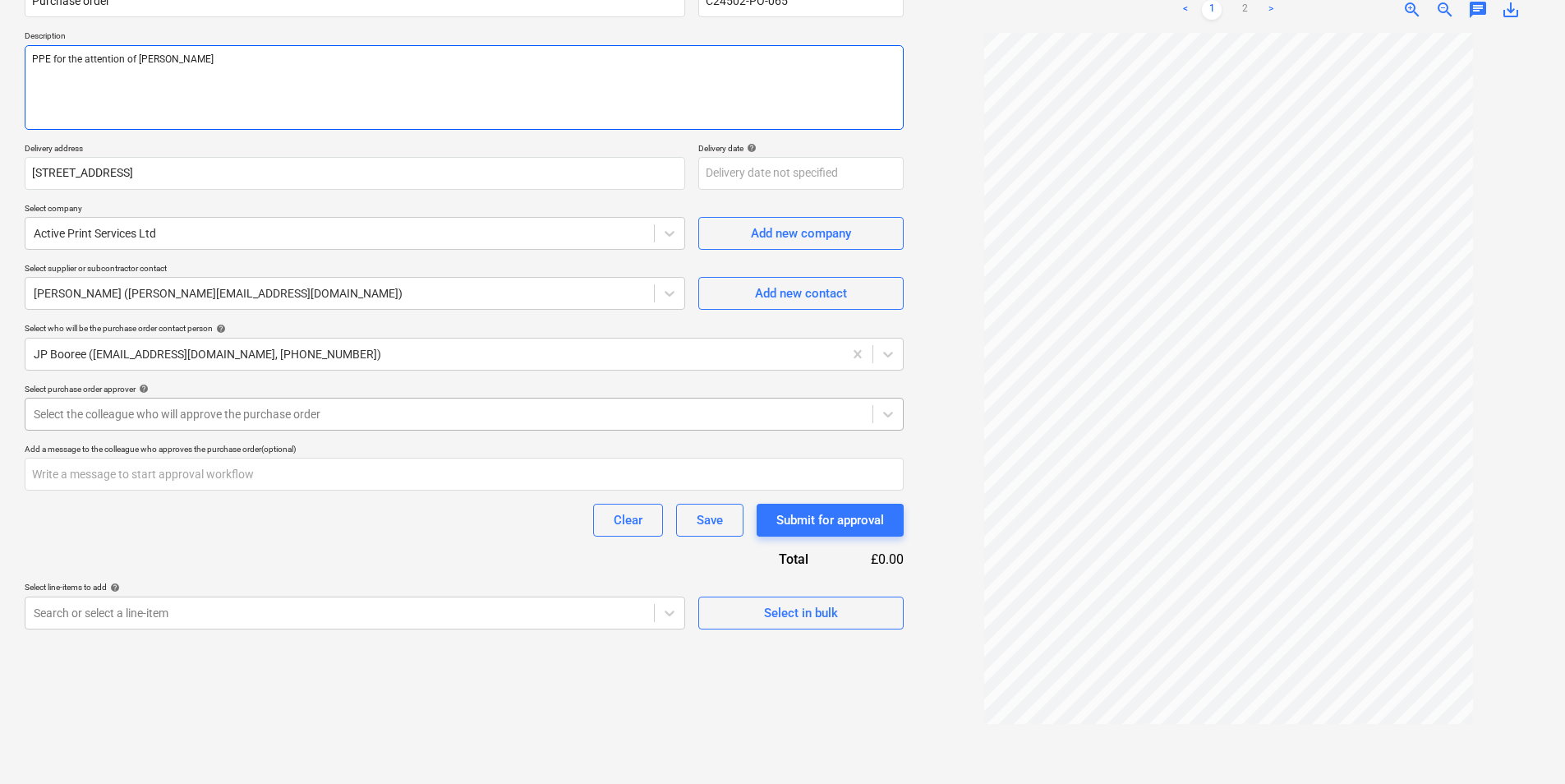
type textarea "PPE for the attention of [PERSON_NAME]"
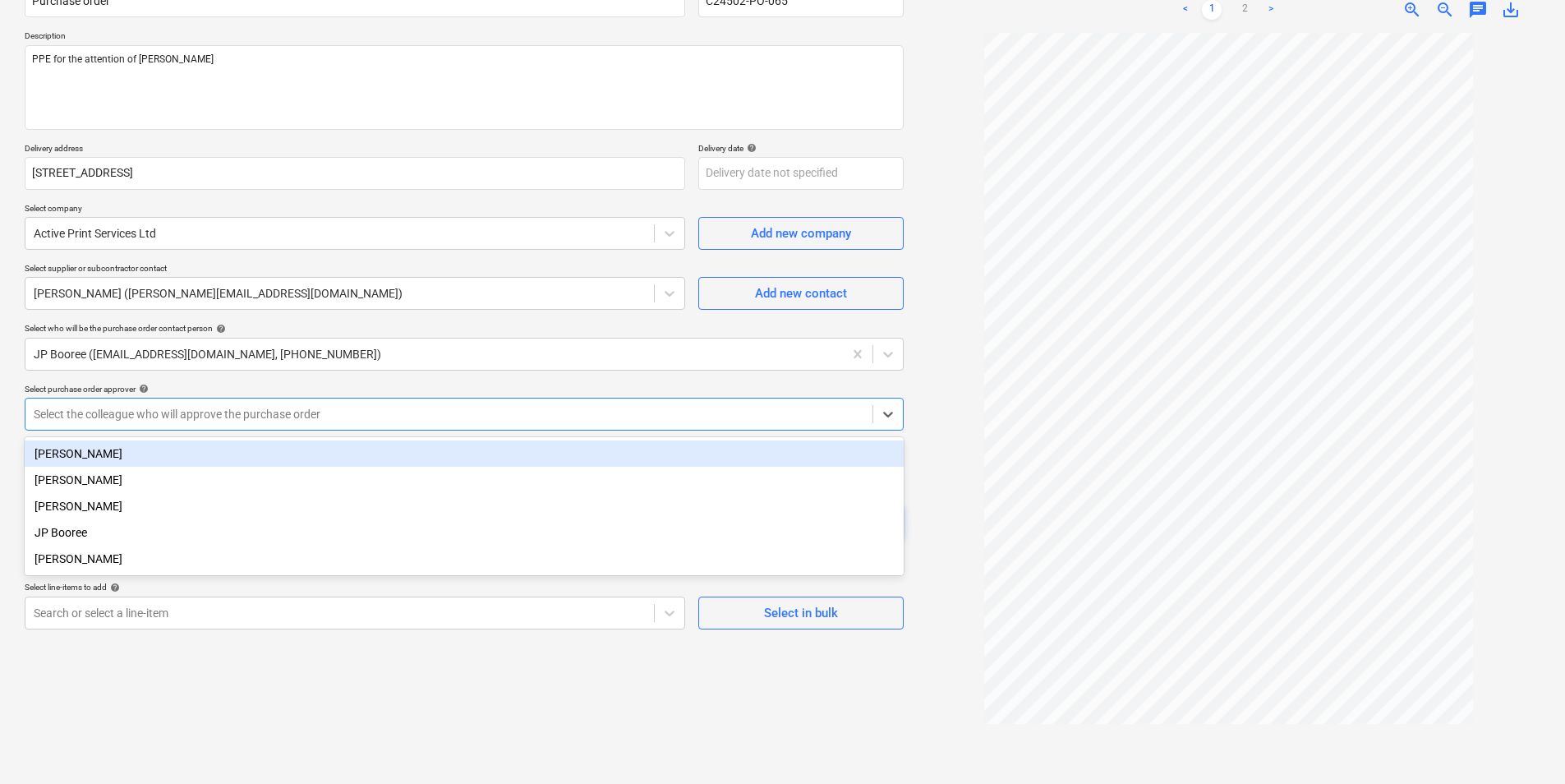
click at [243, 419] on div at bounding box center [449, 414] width 831 height 17
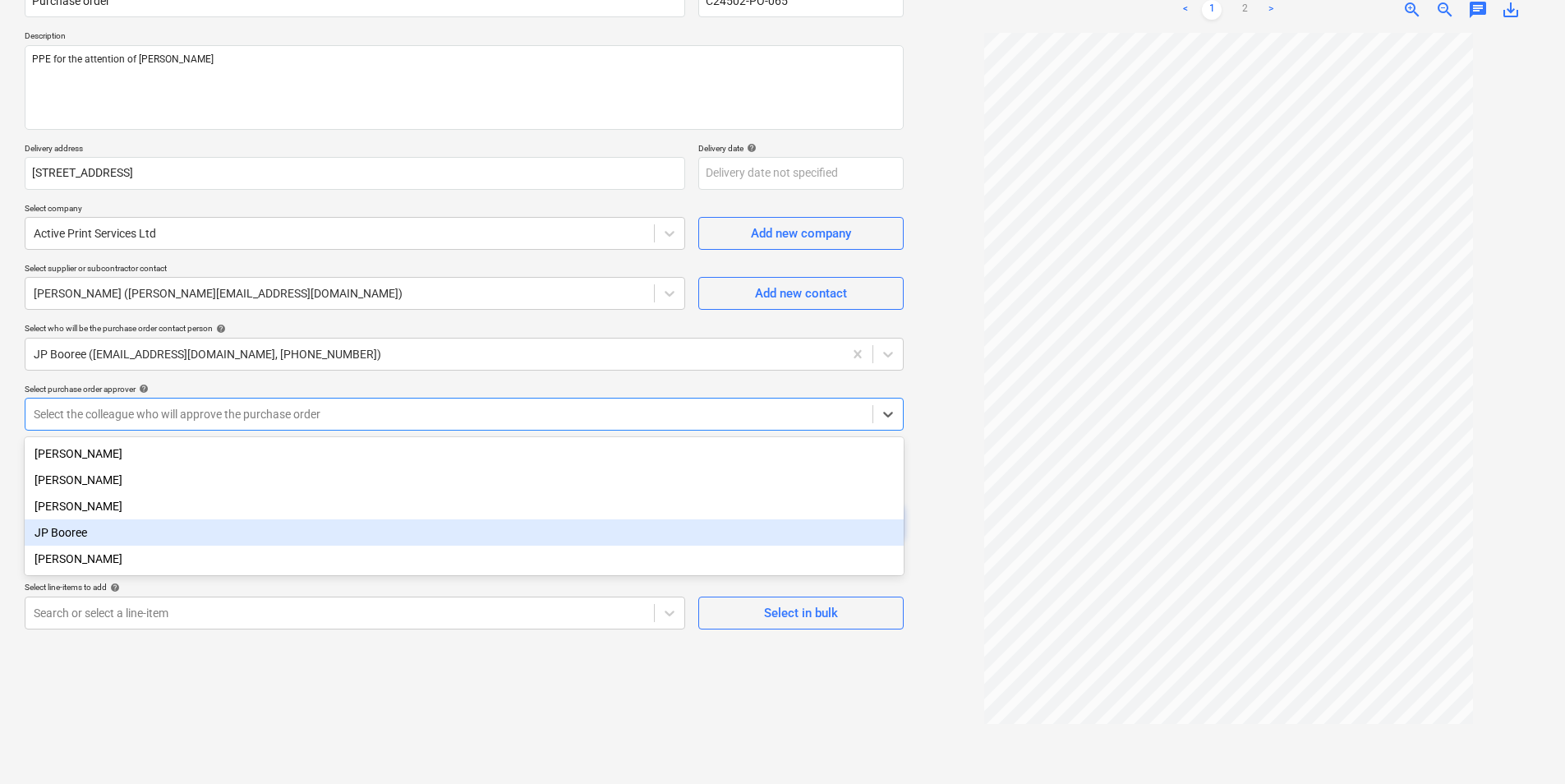
click at [79, 536] on div "JP Booree" at bounding box center [464, 532] width 879 height 26
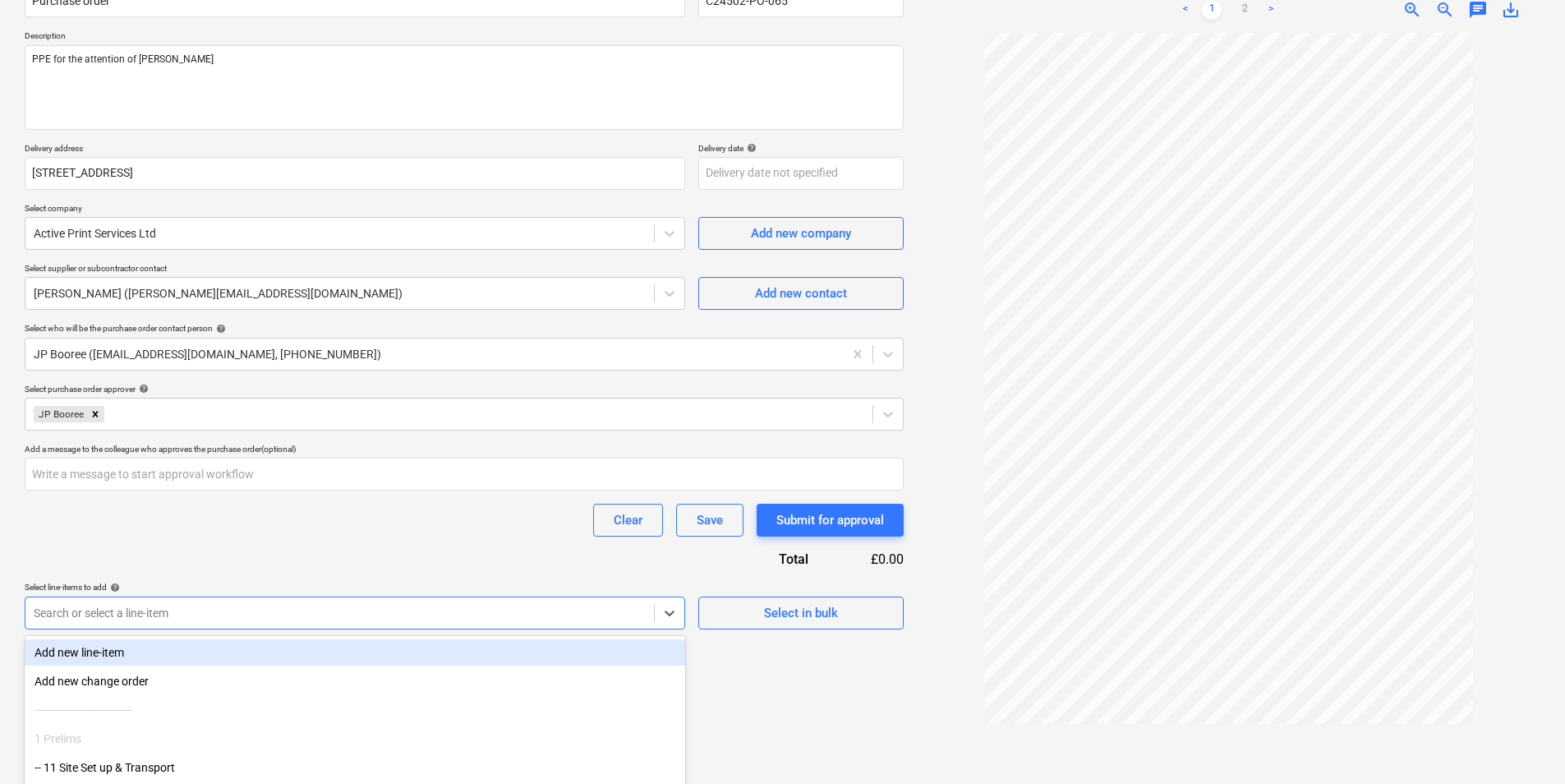
scroll to position [266, 0]
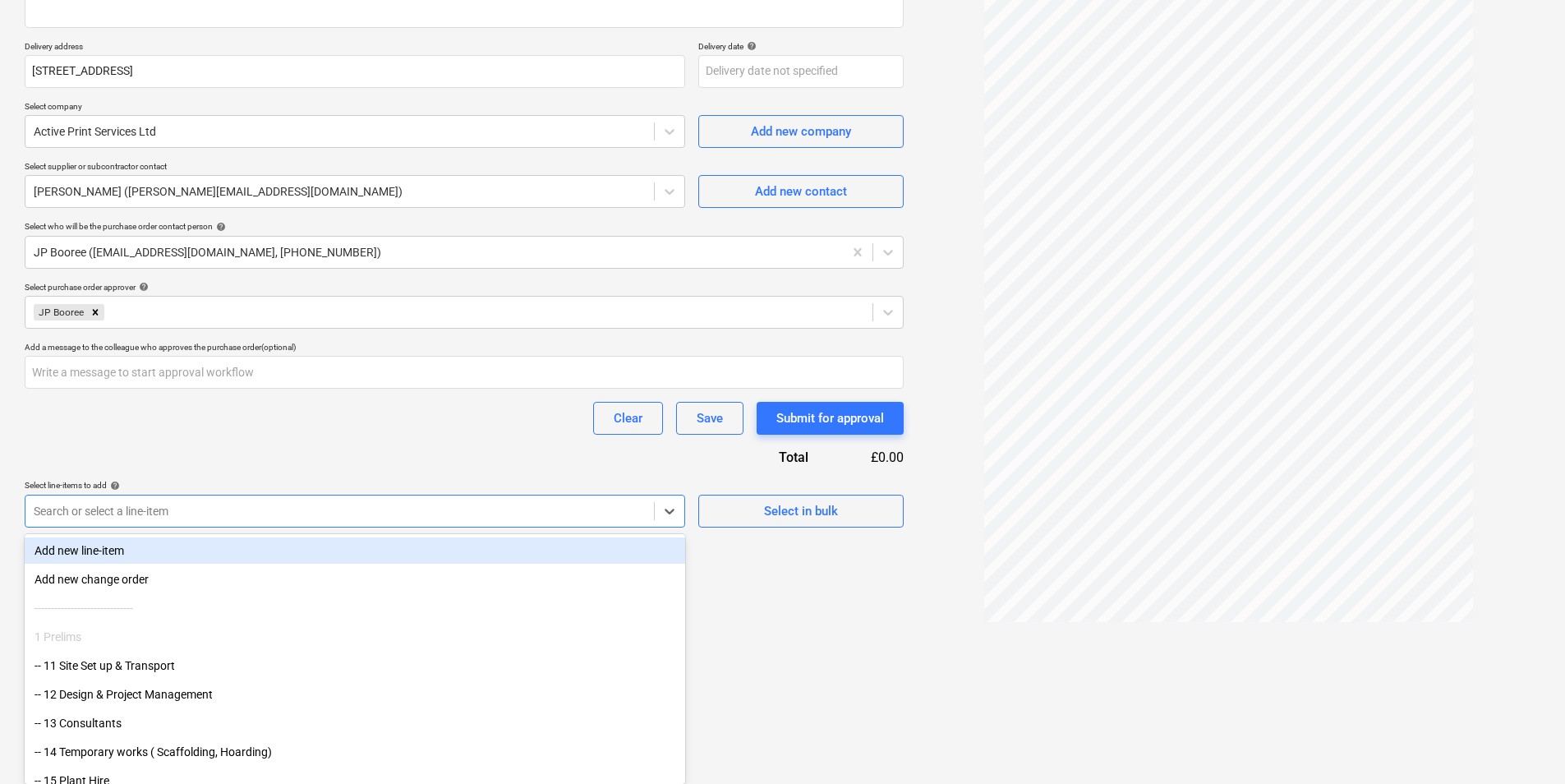
click at [163, 518] on body "Sales Projects Contacts Consolidated Invoices Inbox Approvals 1 format_size key…" at bounding box center [782, 125] width 1565 height 784
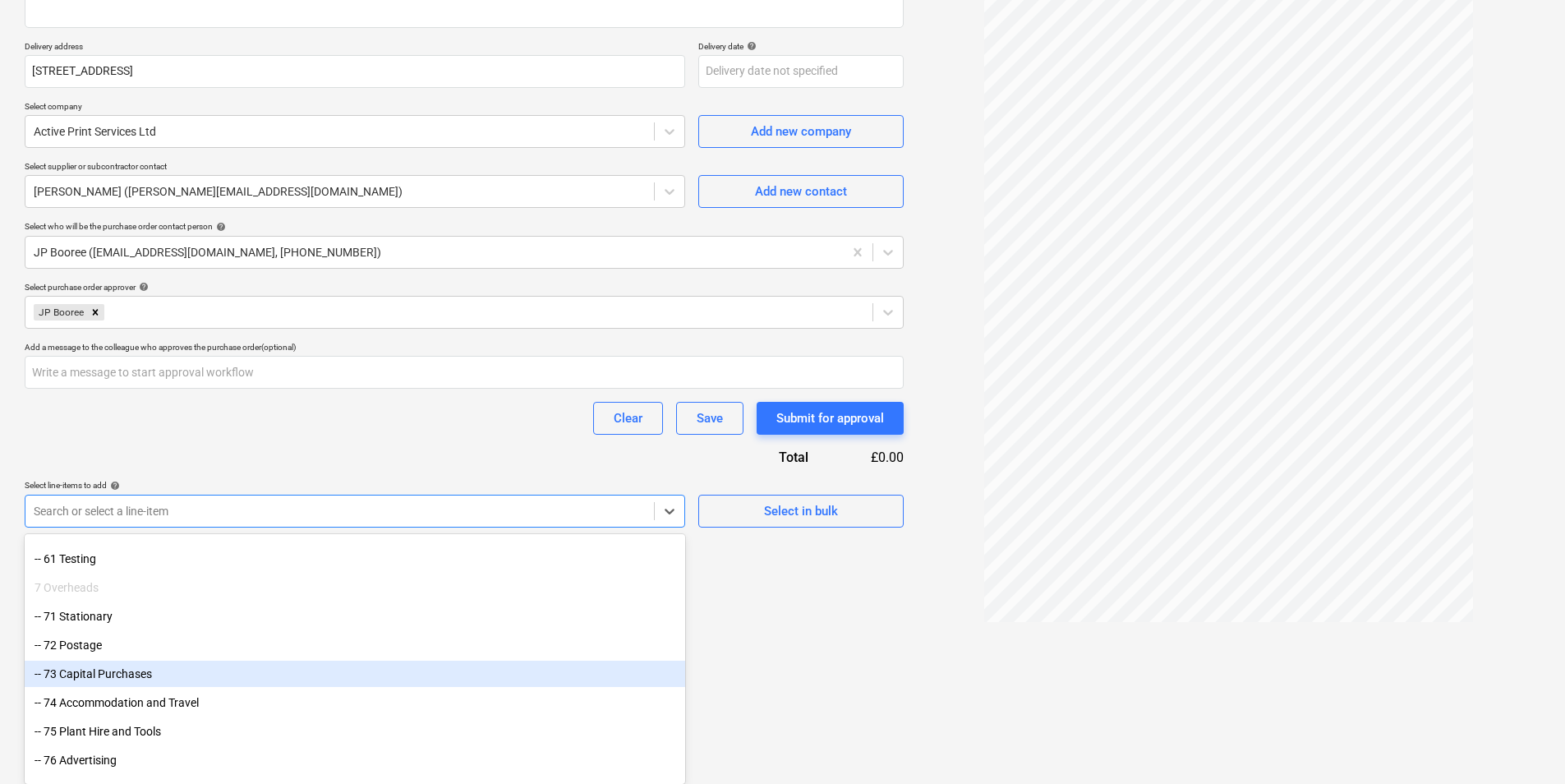
scroll to position [1396, 0]
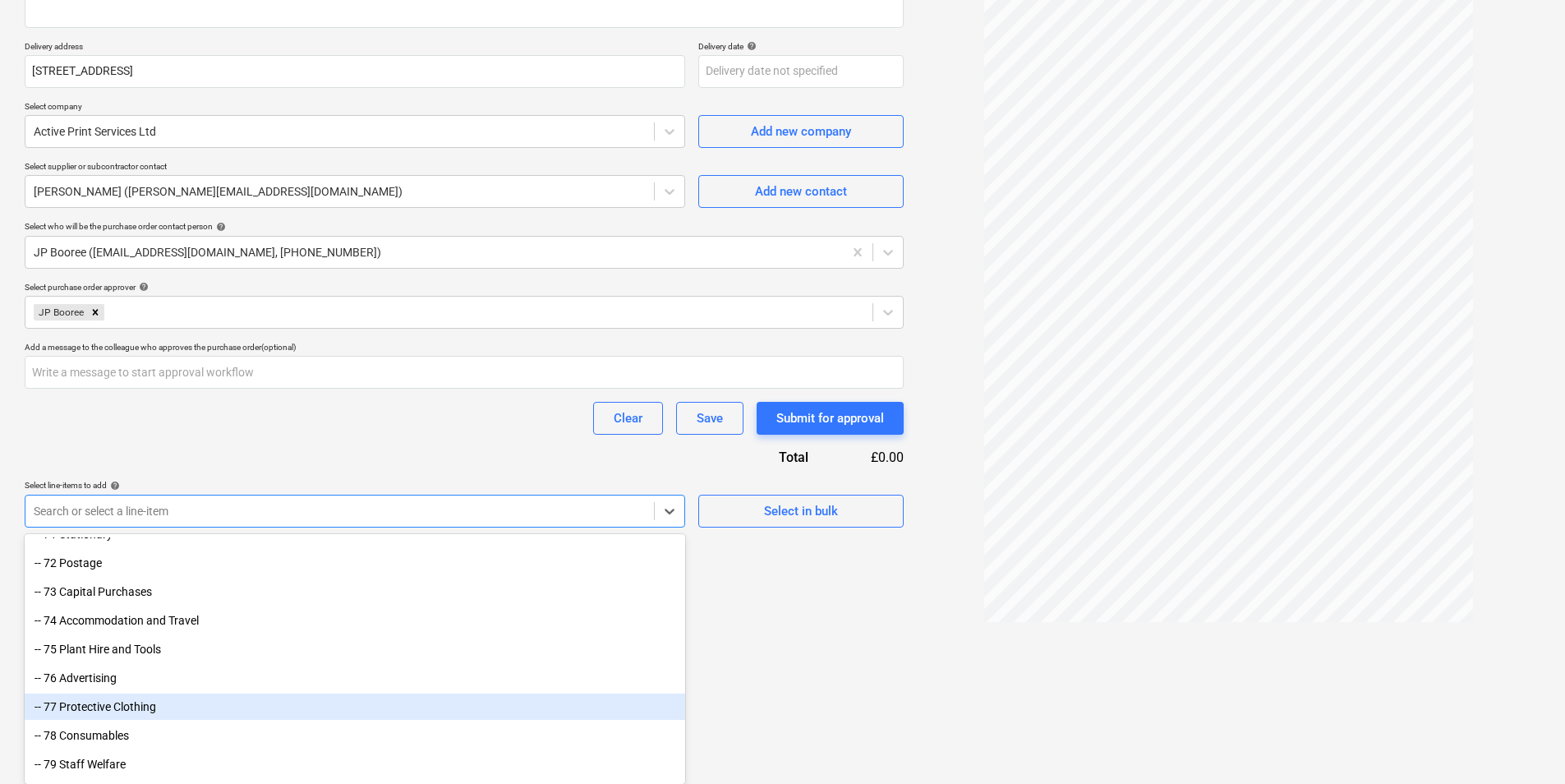
click at [146, 708] on div "-- 77 Protective Clothing" at bounding box center [355, 706] width 660 height 26
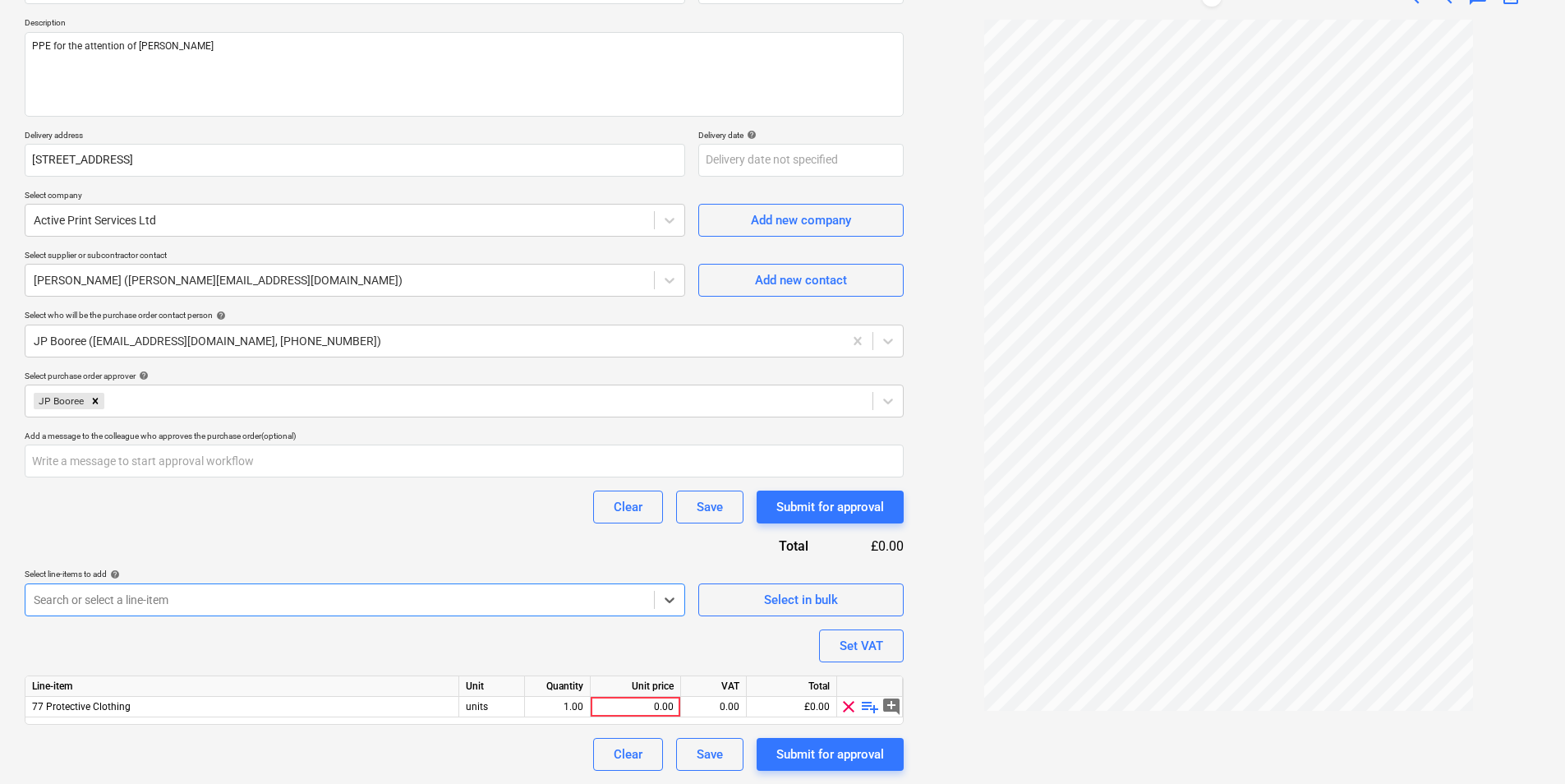
scroll to position [178, 0]
type textarea "x"
click at [670, 708] on div "0.00" at bounding box center [635, 707] width 77 height 20
type input "623"
click at [705, 563] on div "Purchase order name help Purchase order Purchase order reference number help C2…" at bounding box center [464, 364] width 879 height 813
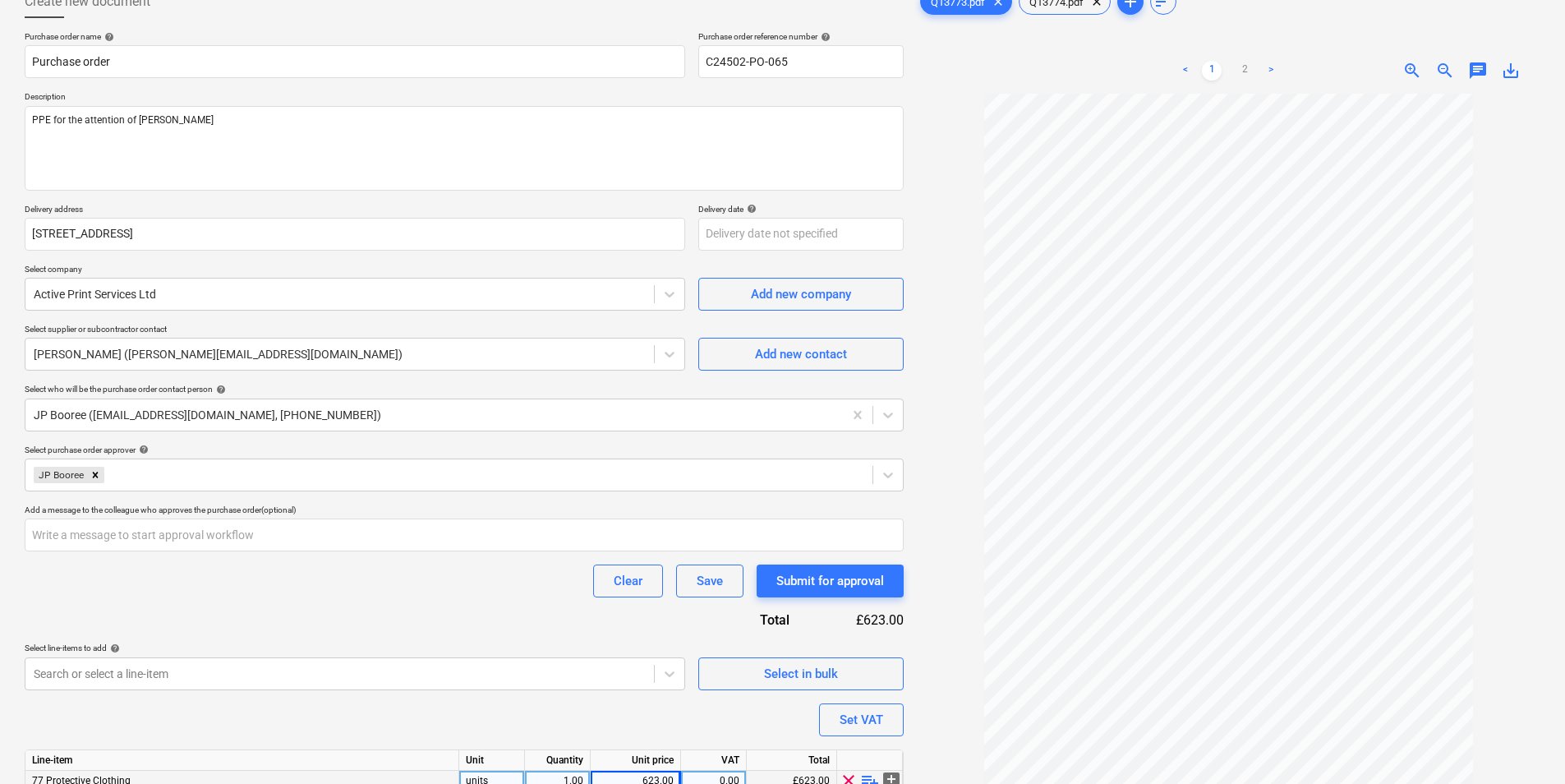
scroll to position [0, 0]
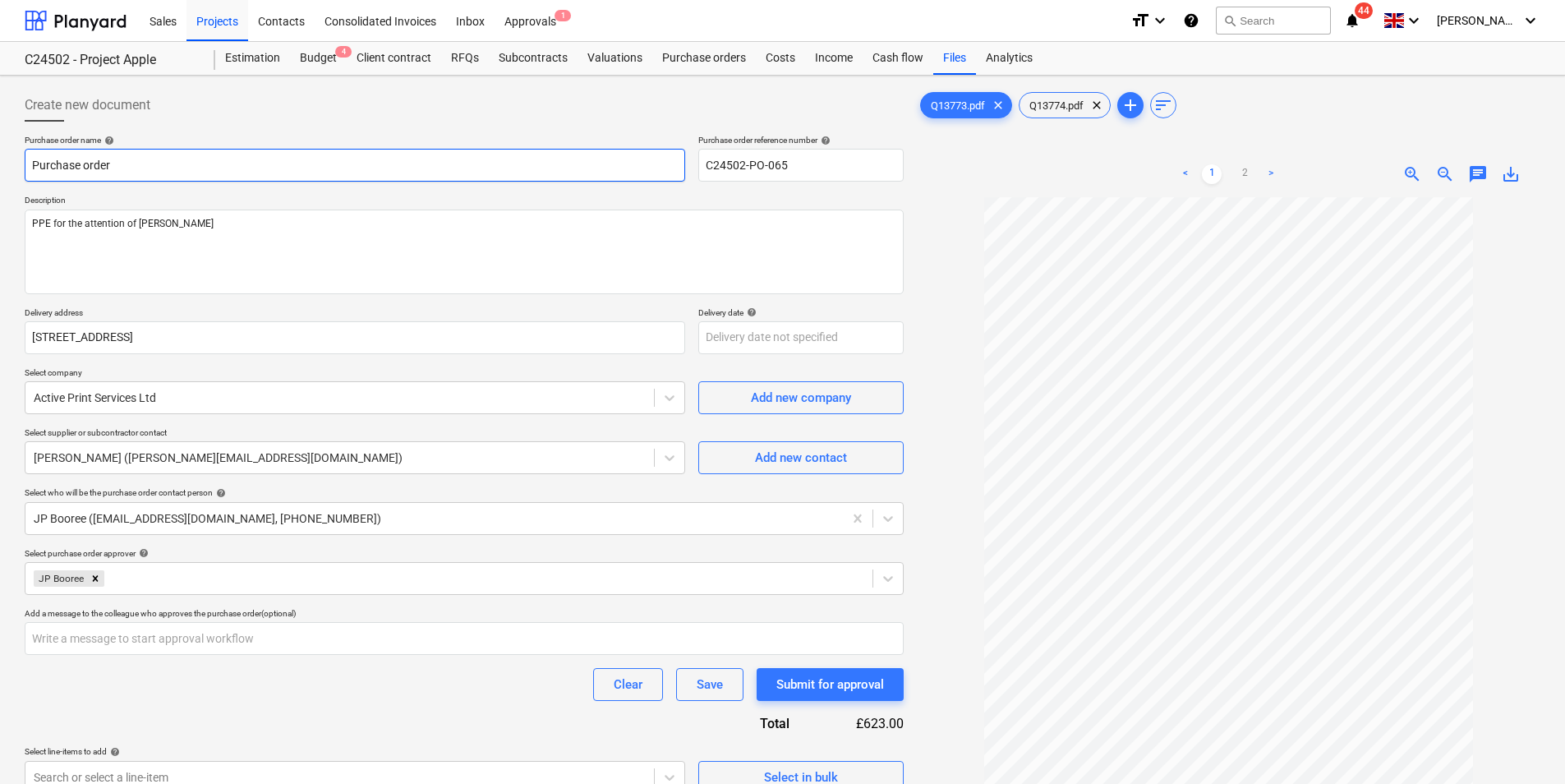
drag, startPoint x: 120, startPoint y: 162, endPoint x: 16, endPoint y: 168, distance: 104.2
click at [16, 168] on div "Create new document Purchase order name help Purchase order Purchase order refe…" at bounding box center [782, 519] width 1565 height 886
type textarea "x"
type input "P"
type textarea "x"
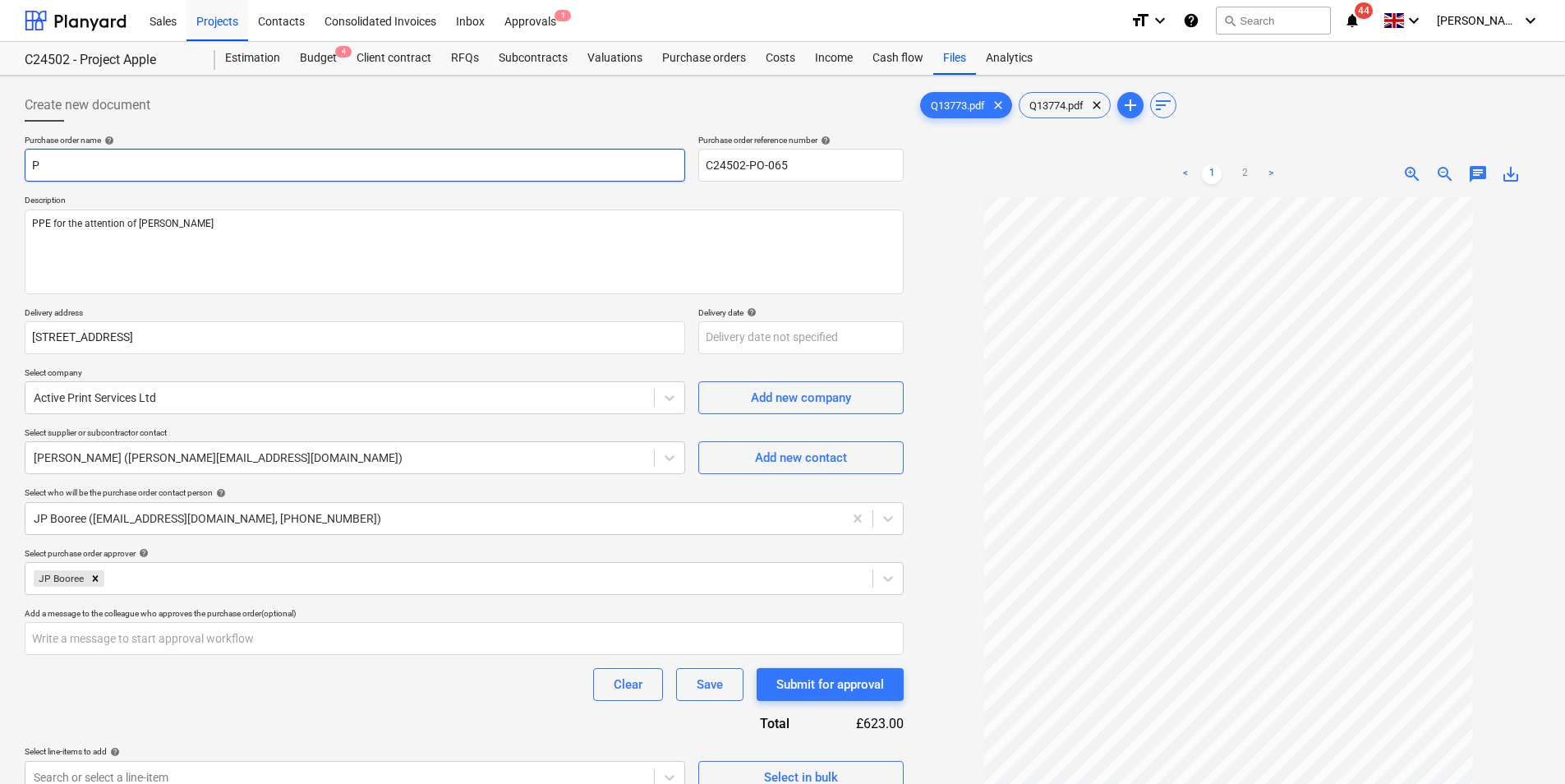
type input "PP"
type textarea "x"
type input "PPE"
click at [756, 344] on body "Sales Projects Contacts Consolidated Invoices Inbox Approvals 1 format_size key…" at bounding box center [782, 392] width 1565 height 784
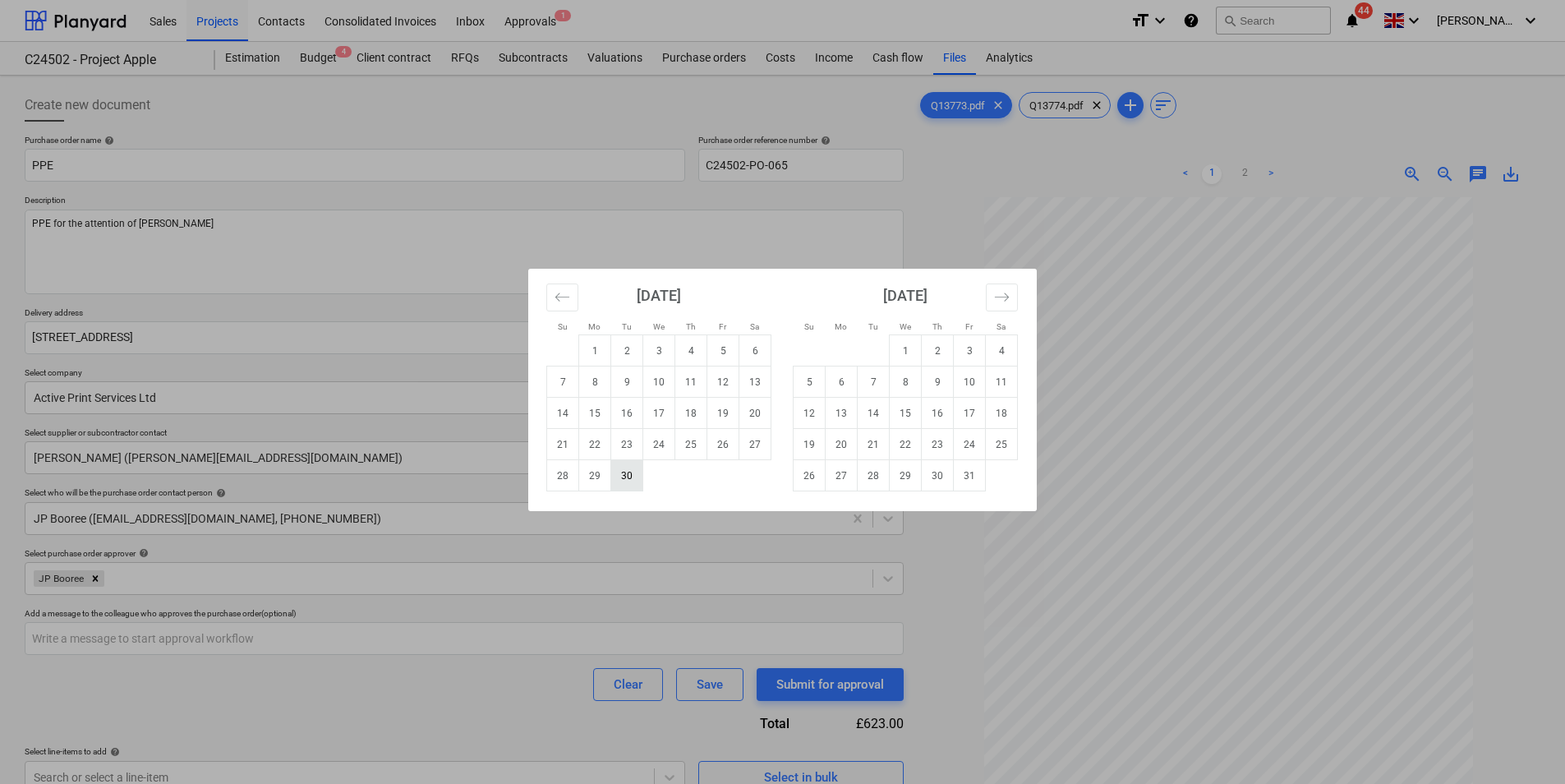
click at [623, 473] on td "30" at bounding box center [628, 475] width 32 height 31
type textarea "x"
type input "[DATE]"
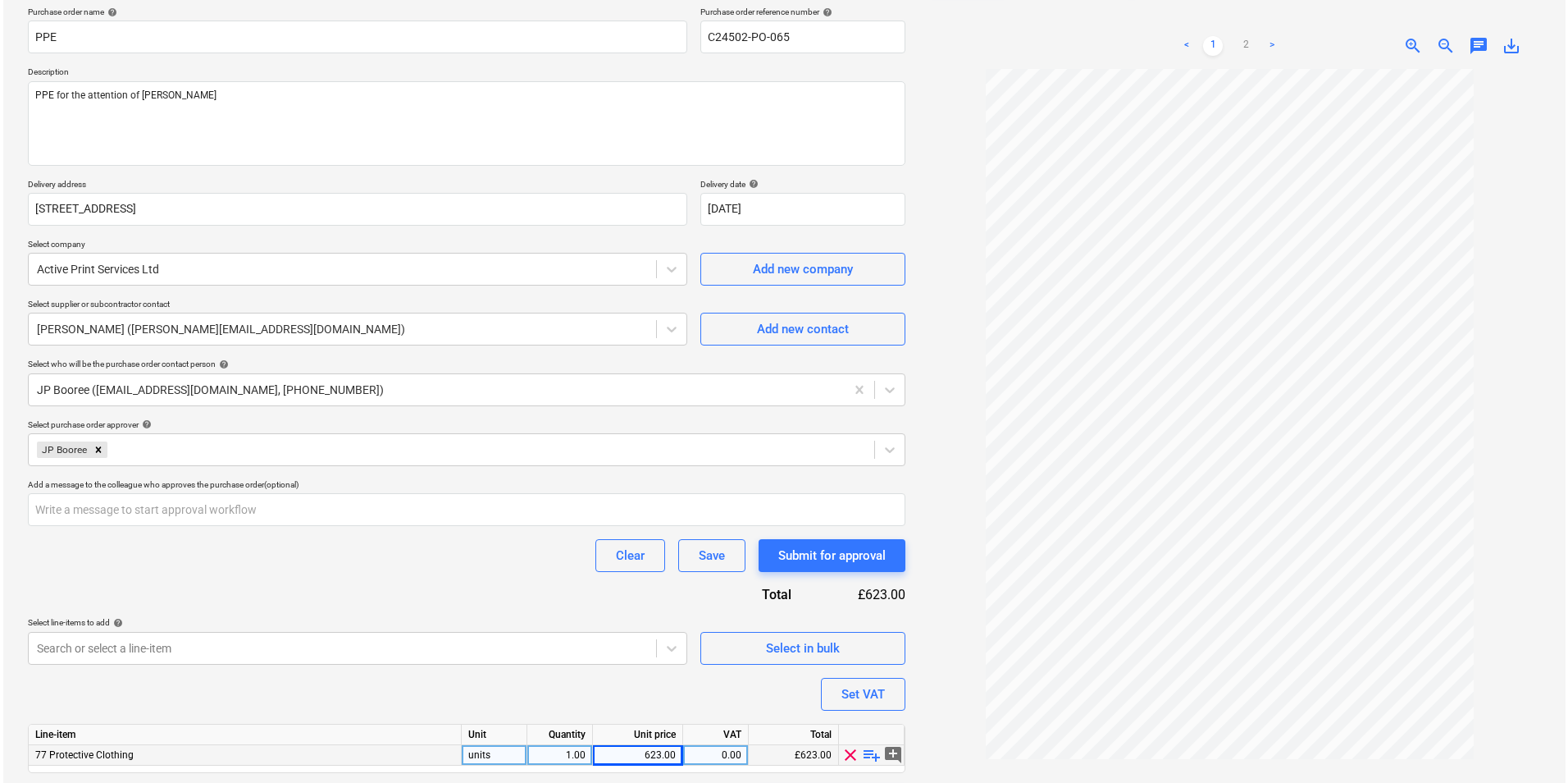
scroll to position [177, 0]
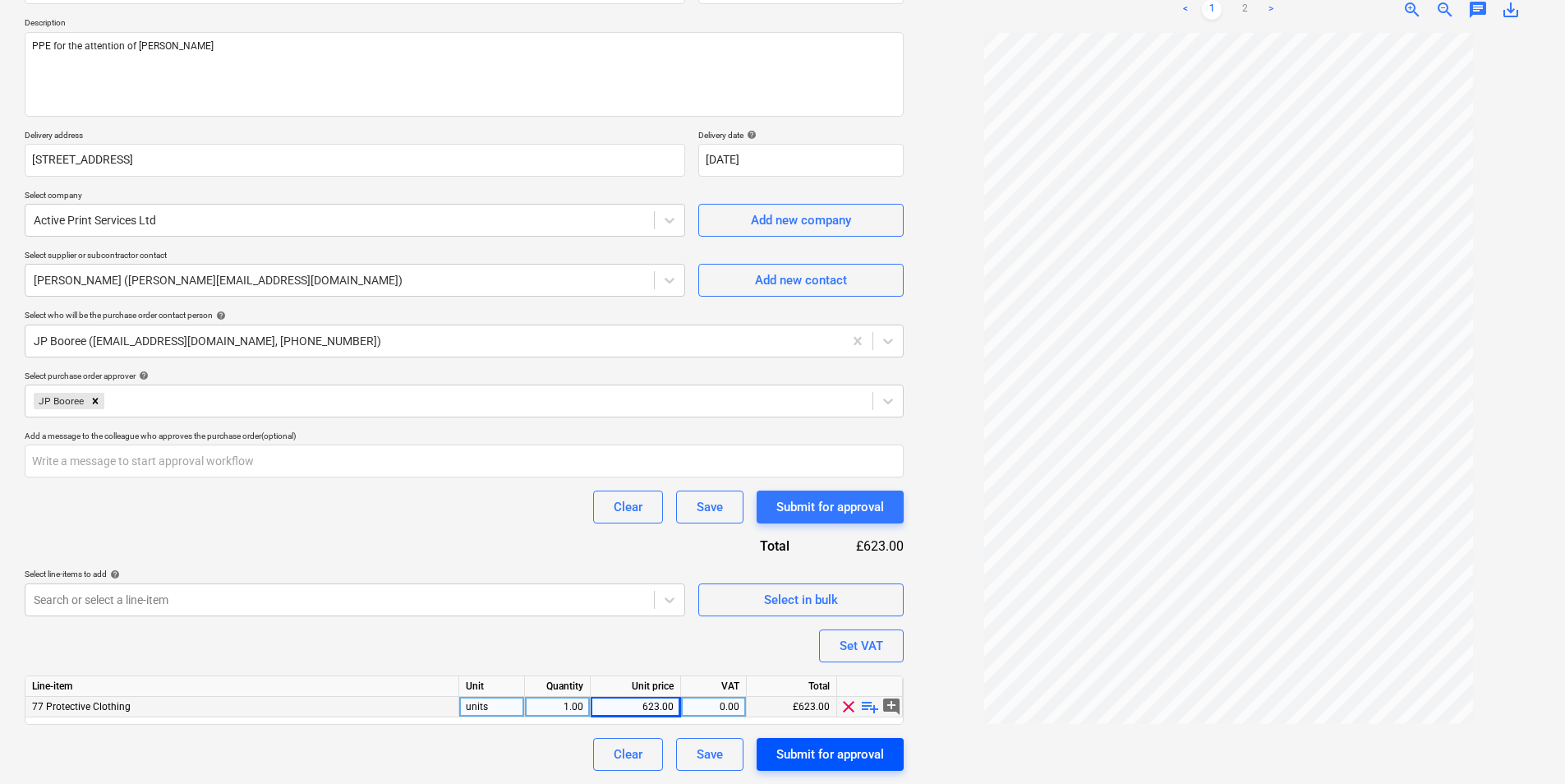
click at [788, 752] on div "Submit for approval" at bounding box center [831, 754] width 108 height 21
type textarea "x"
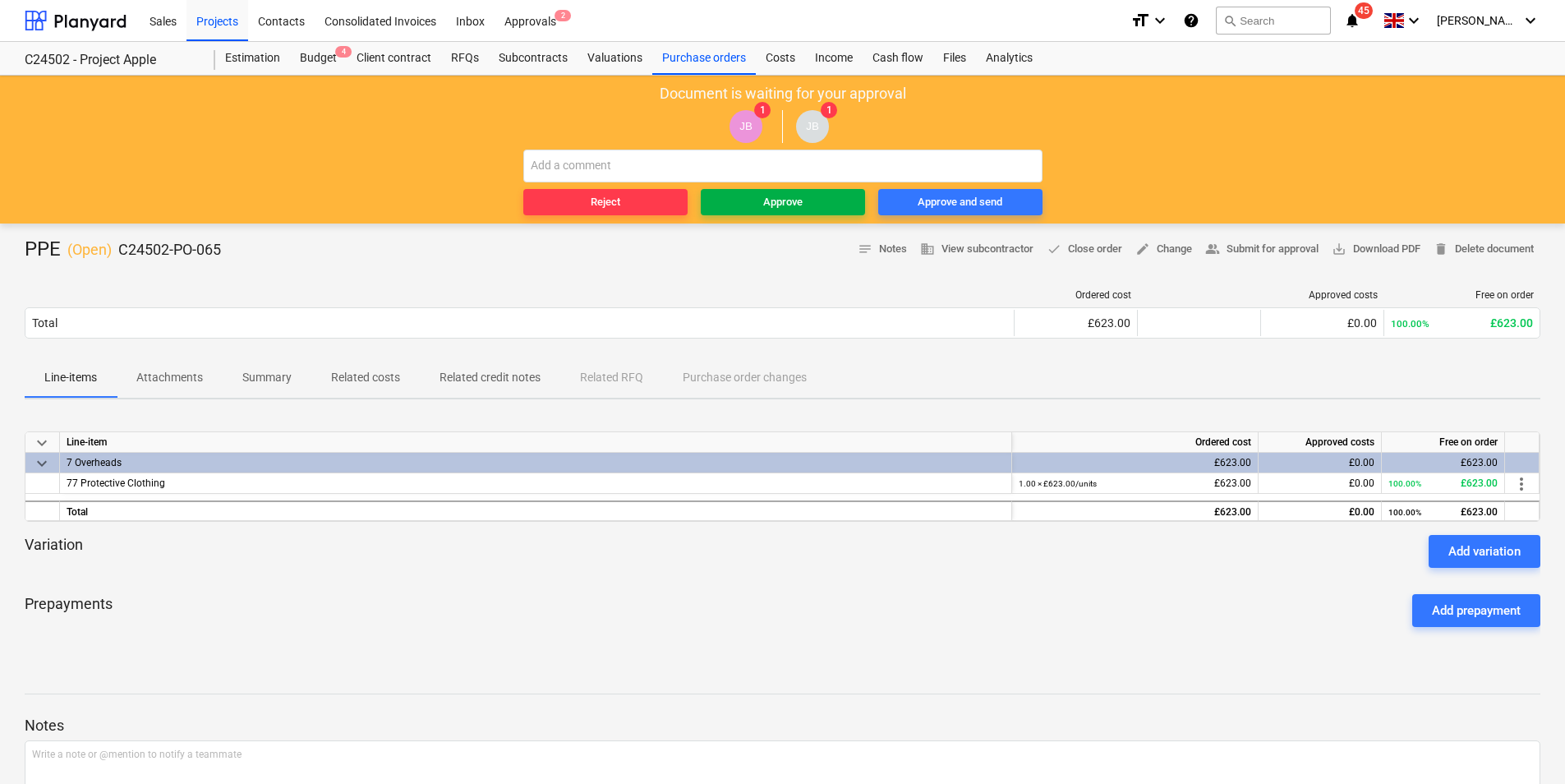
click at [758, 206] on span "Approve" at bounding box center [782, 202] width 151 height 19
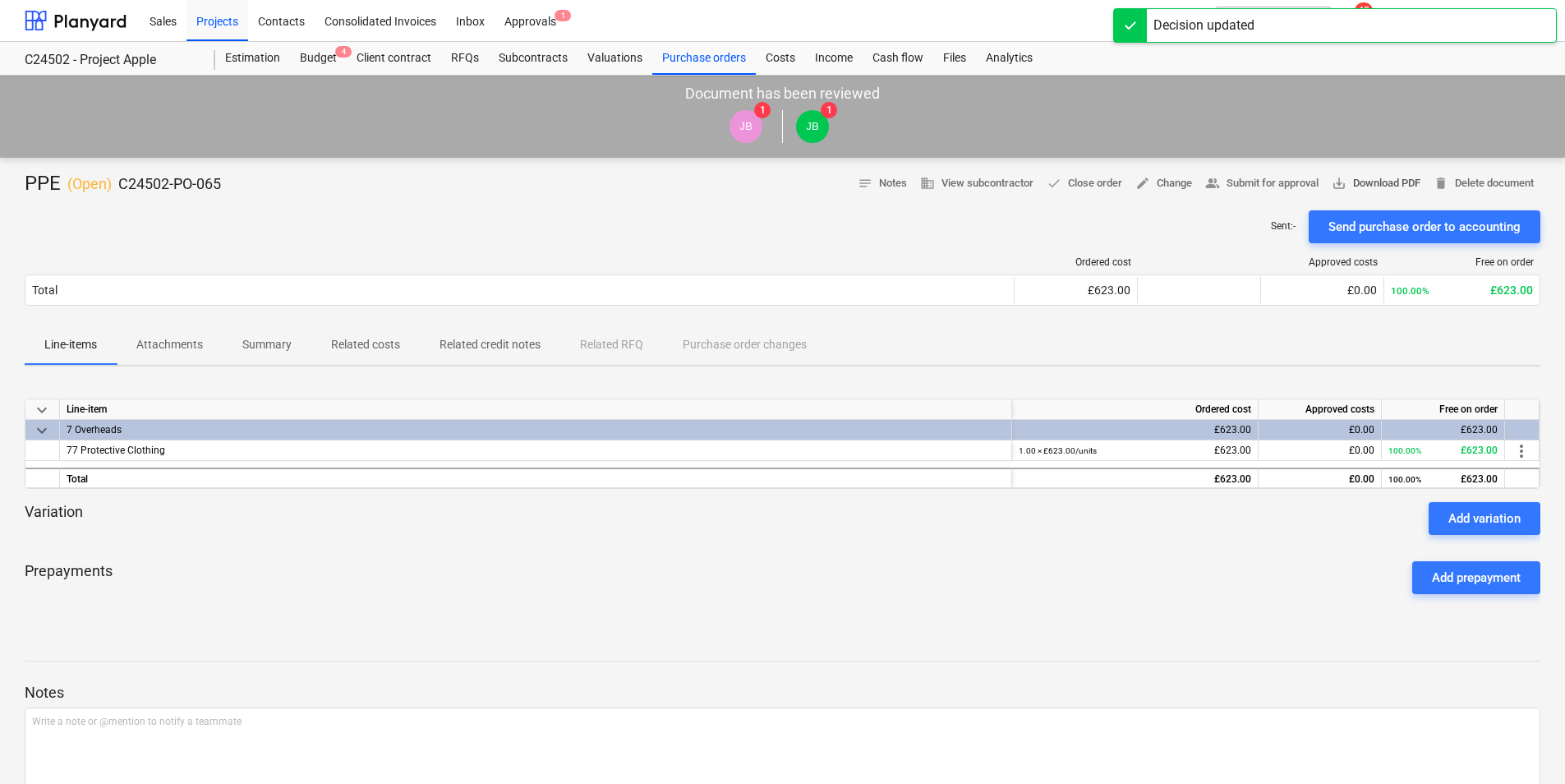
click at [1364, 181] on span "save_alt Download PDF" at bounding box center [1375, 184] width 88 height 19
